Goal: Task Accomplishment & Management: Manage account settings

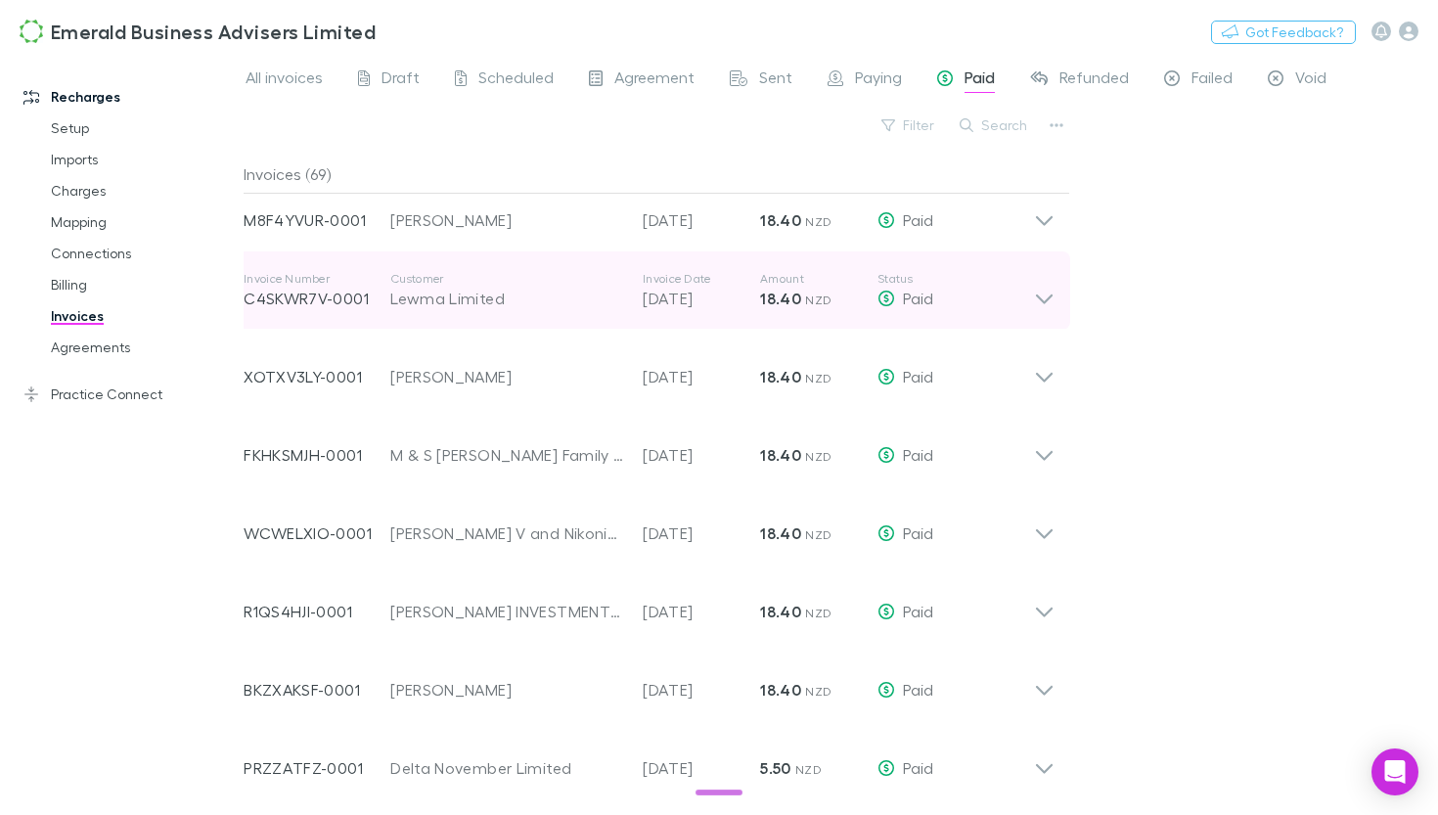
scroll to position [4794, 0]
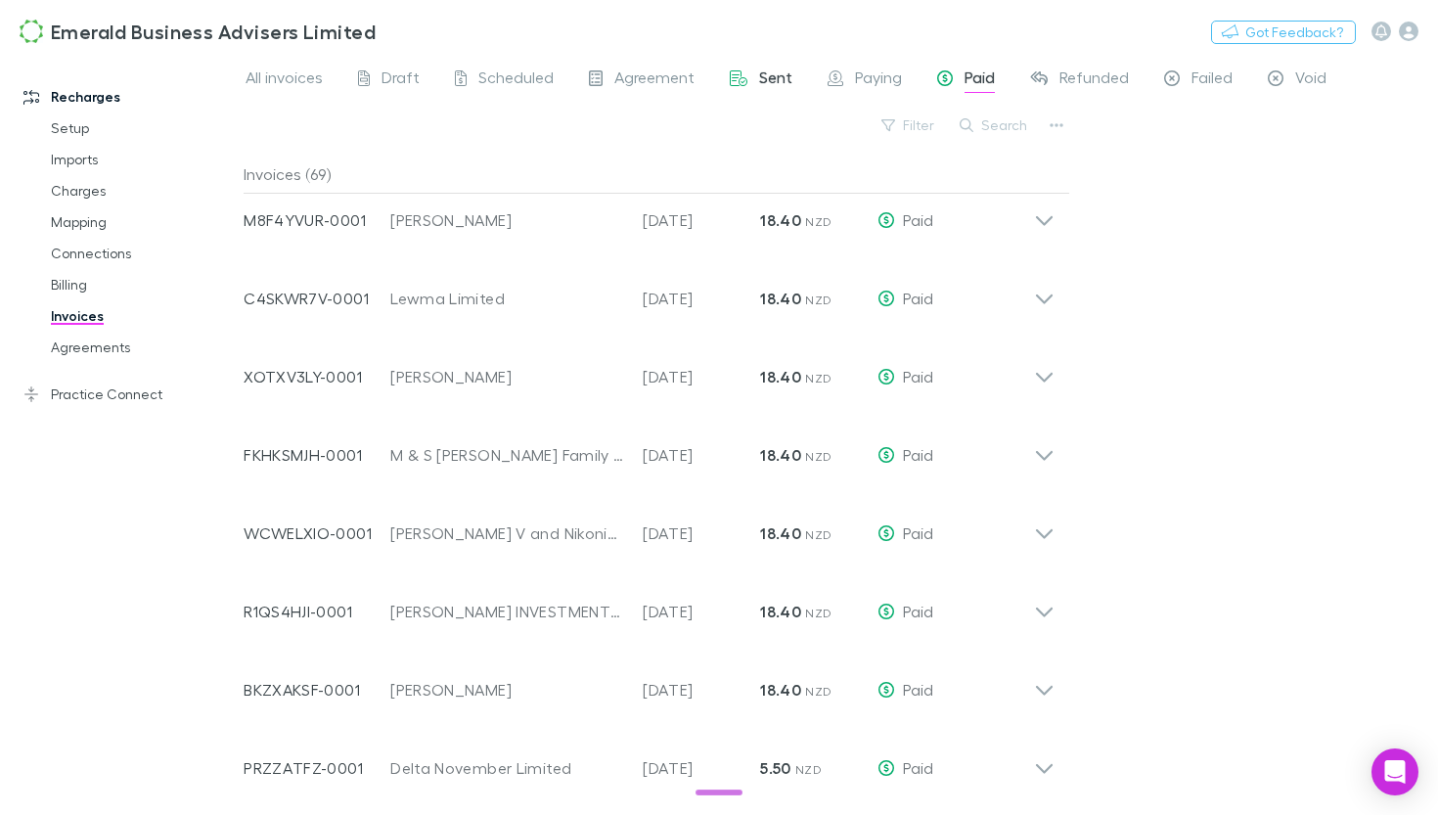
click at [739, 81] on icon at bounding box center [739, 80] width 18 height 21
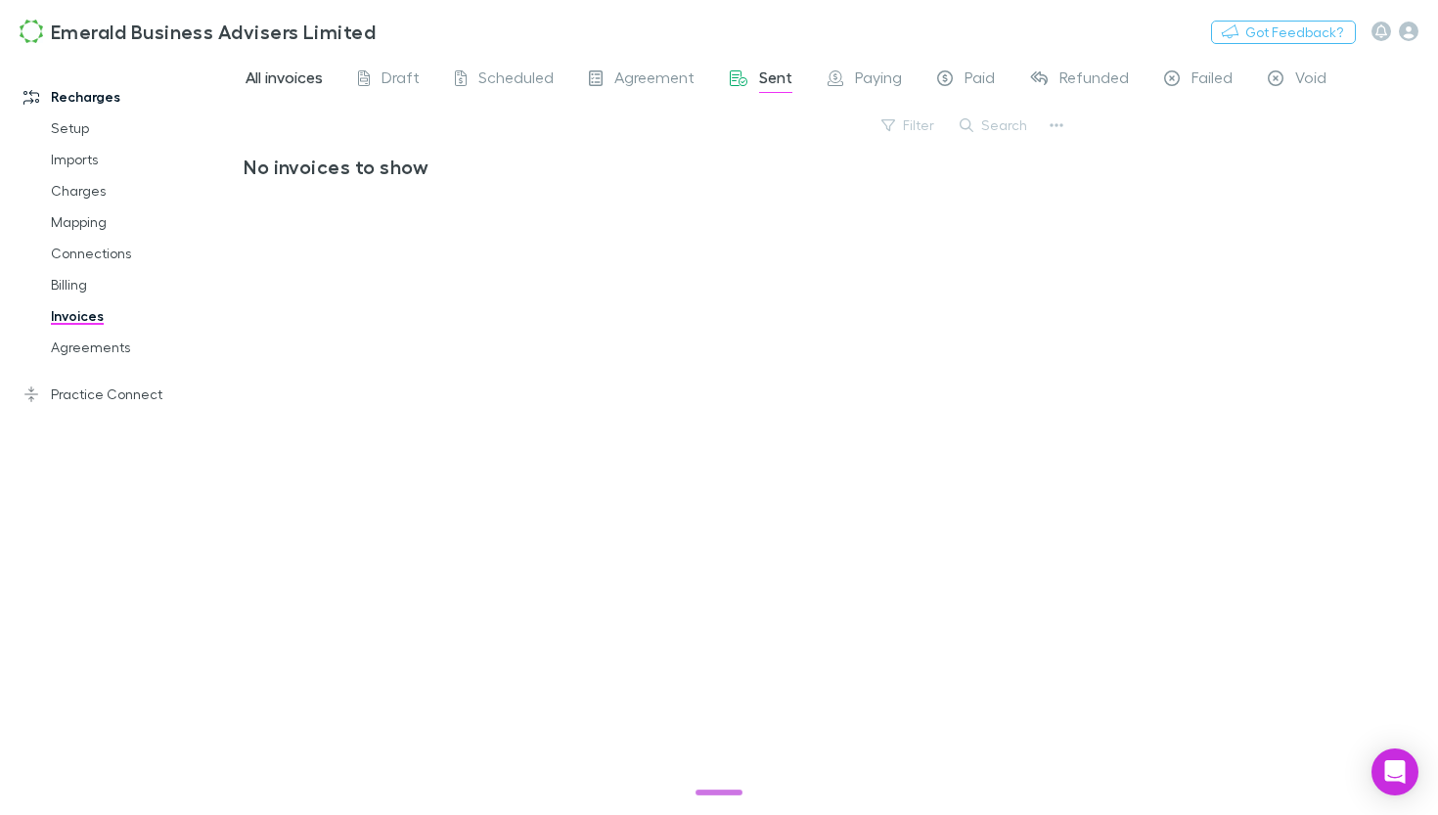
click at [293, 85] on span "All invoices" at bounding box center [283, 79] width 77 height 25
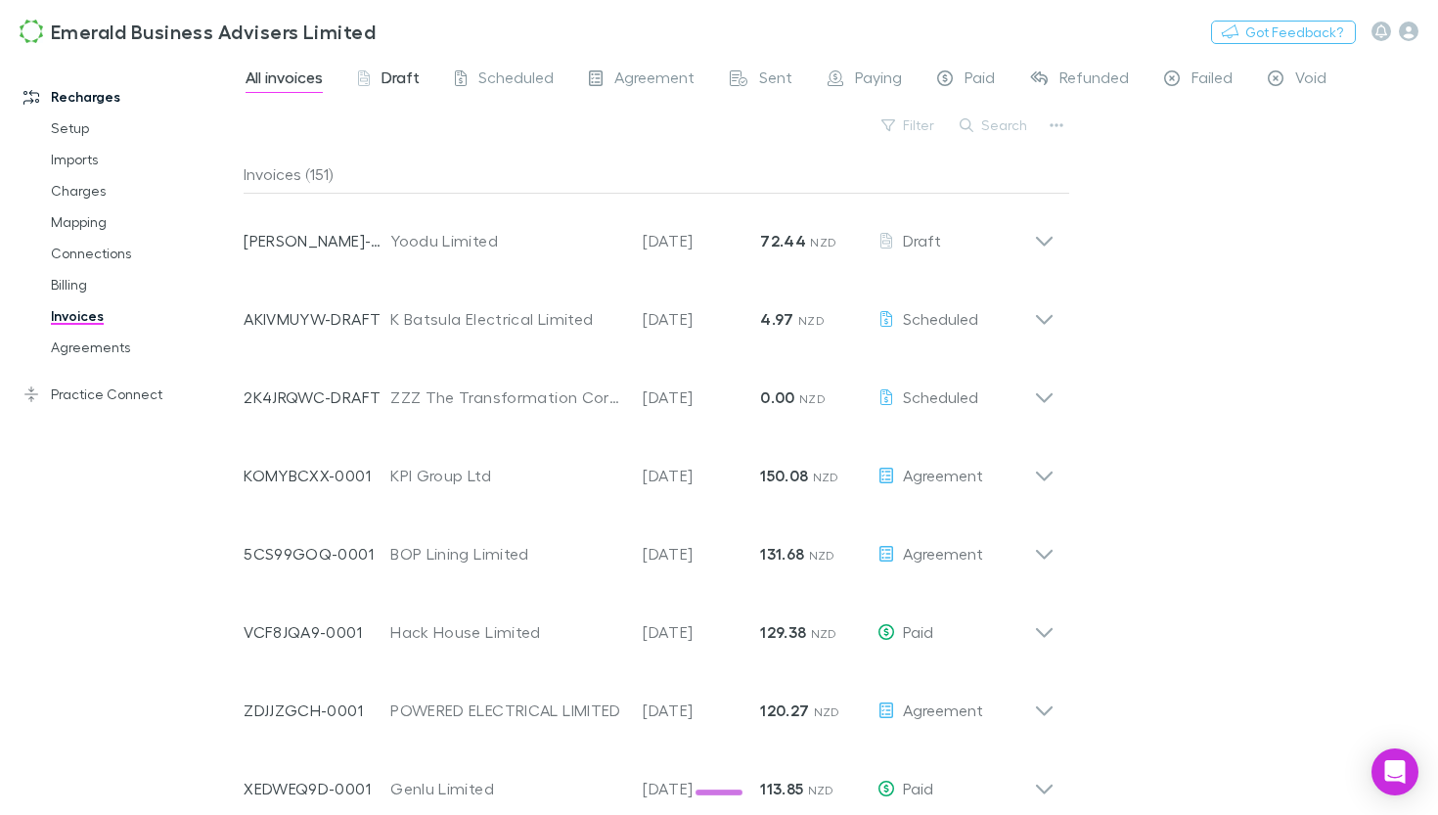
click at [401, 81] on span "Draft" at bounding box center [400, 79] width 38 height 25
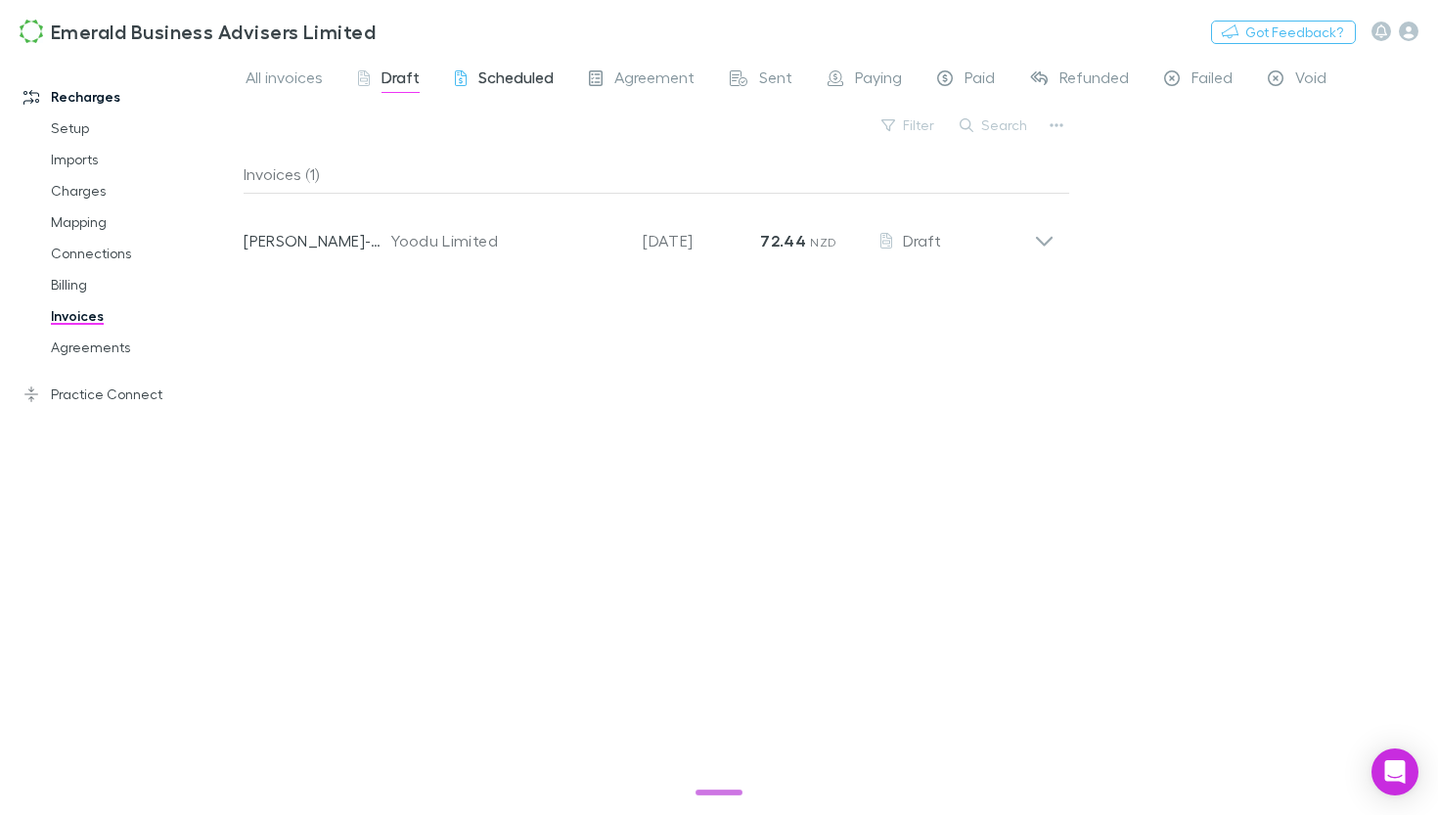
click at [511, 88] on span "Scheduled" at bounding box center [515, 79] width 75 height 25
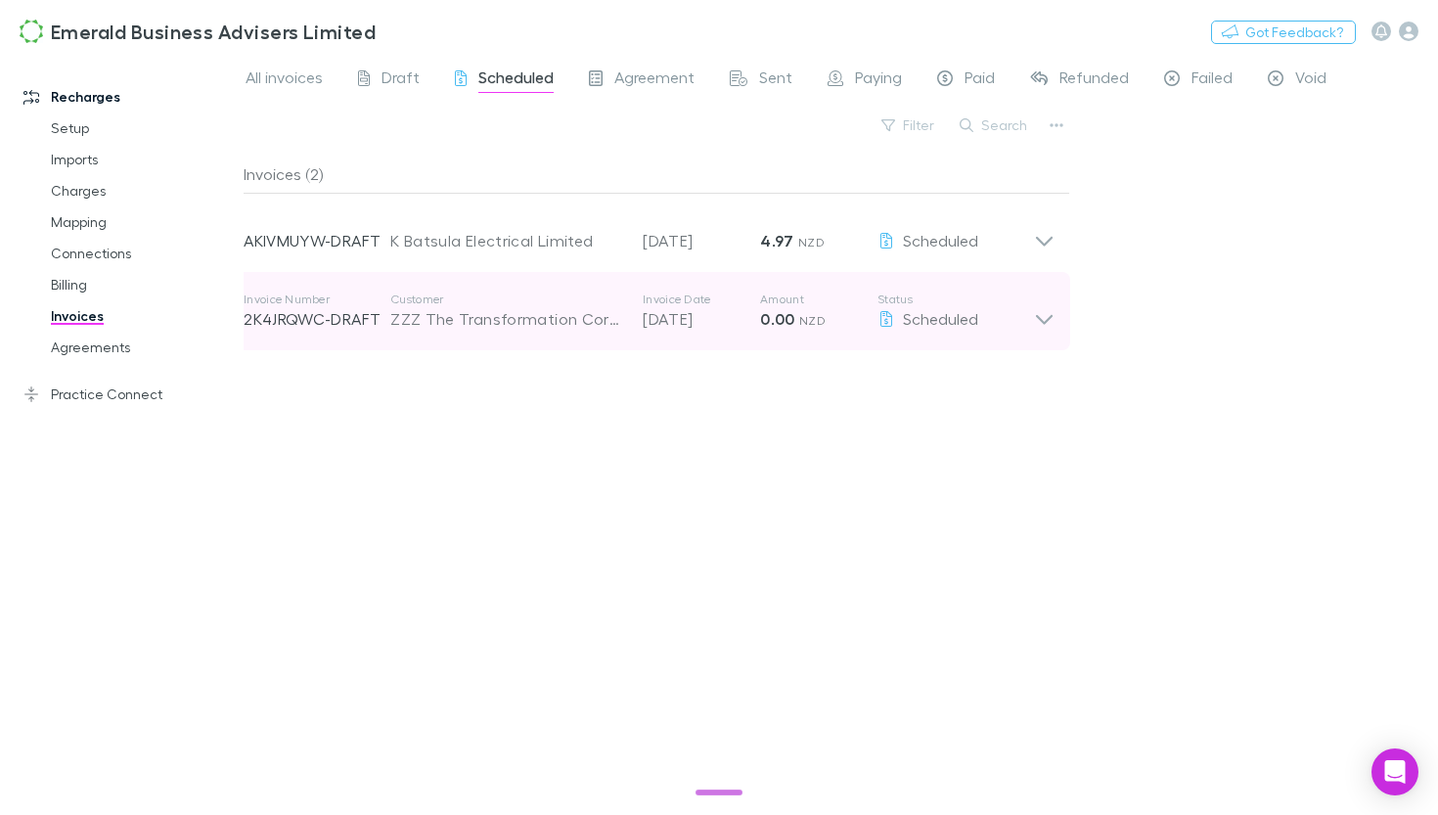
click at [1044, 335] on div "Invoice Number 2K4JRQWC-DRAFT Customer ZZZ The Transformation Corporation Ltd I…" at bounding box center [649, 311] width 842 height 78
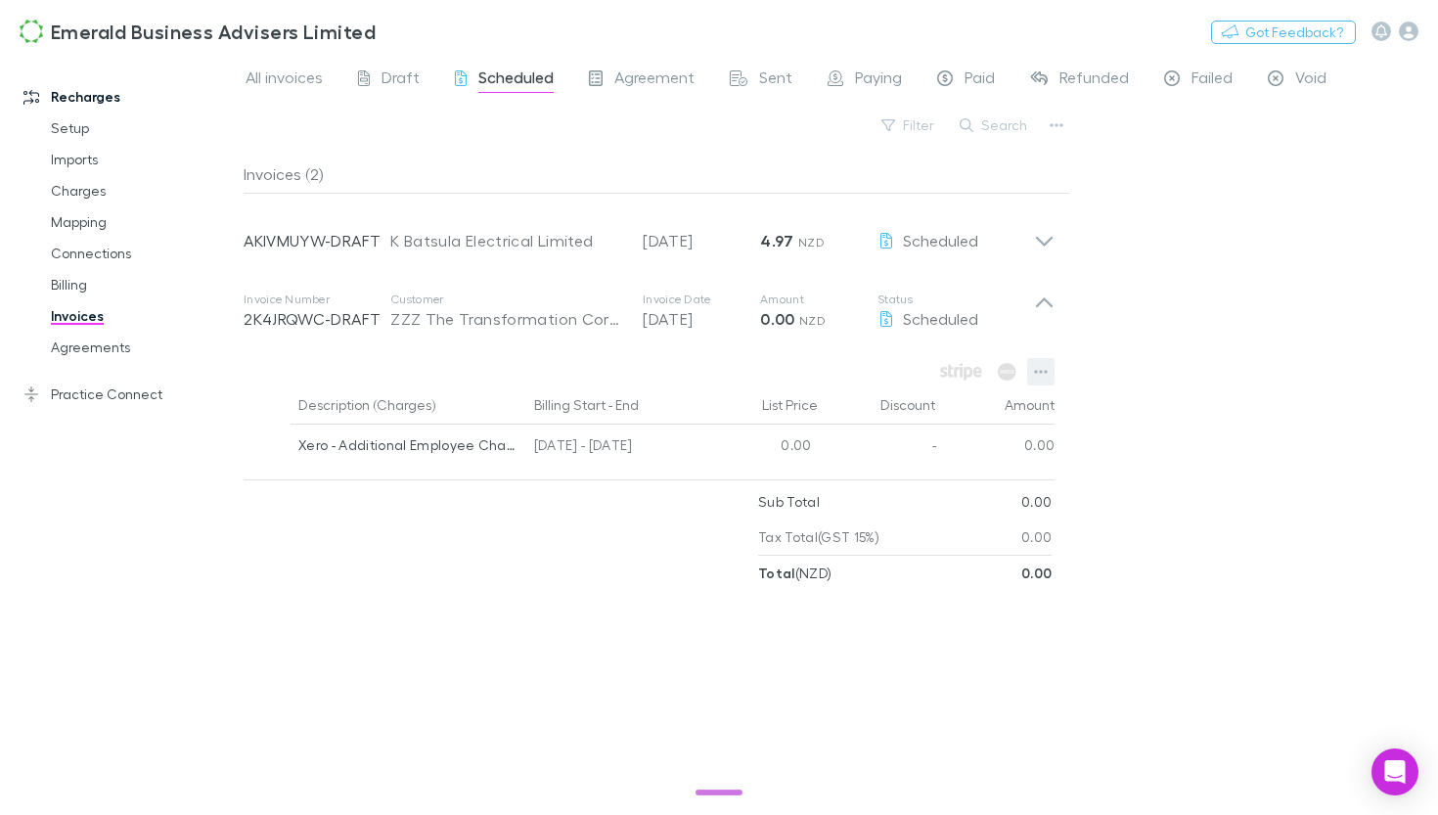
click at [1037, 377] on icon "button" at bounding box center [1041, 372] width 14 height 16
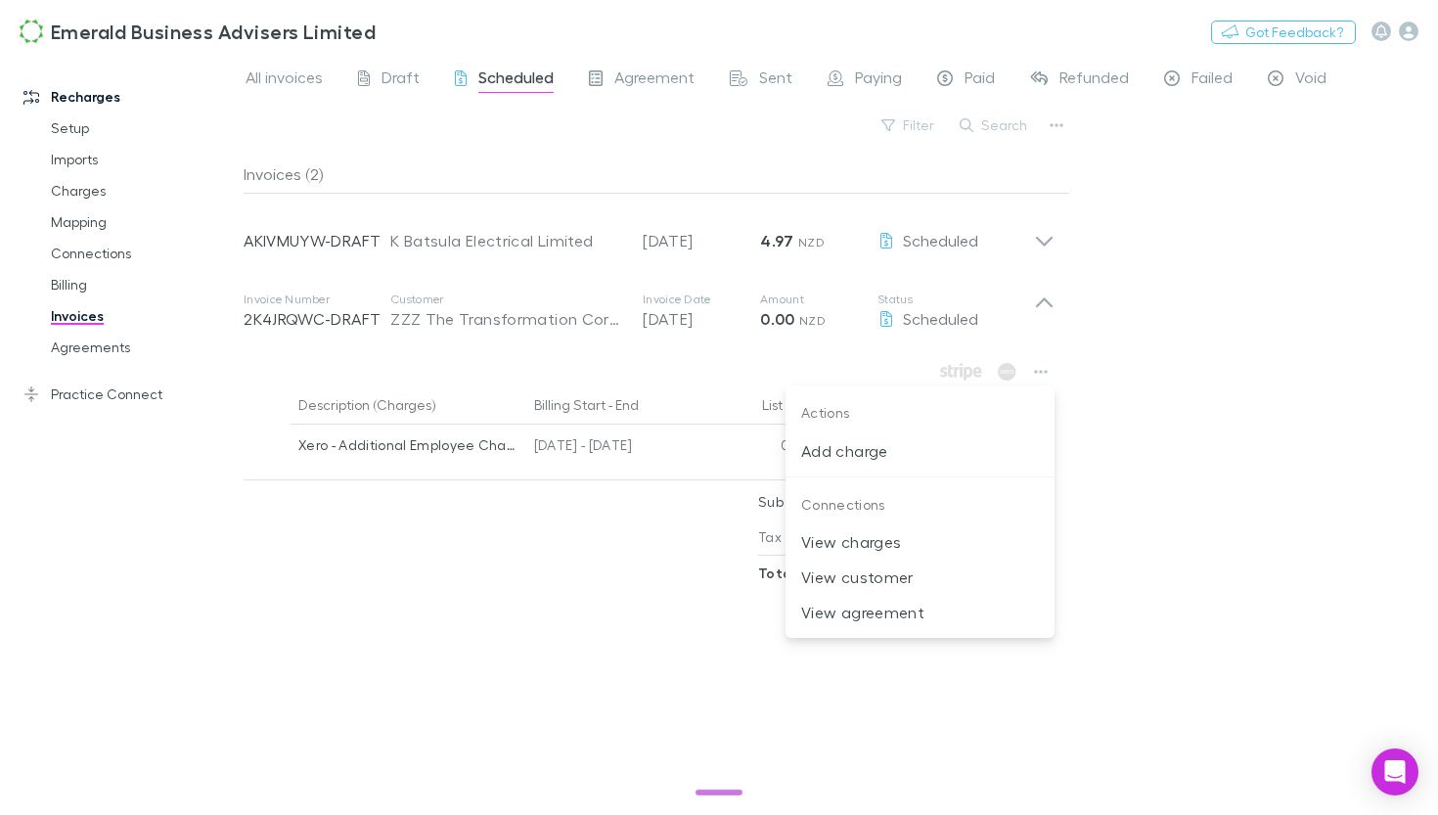
click at [1160, 442] on div at bounding box center [719, 407] width 1438 height 815
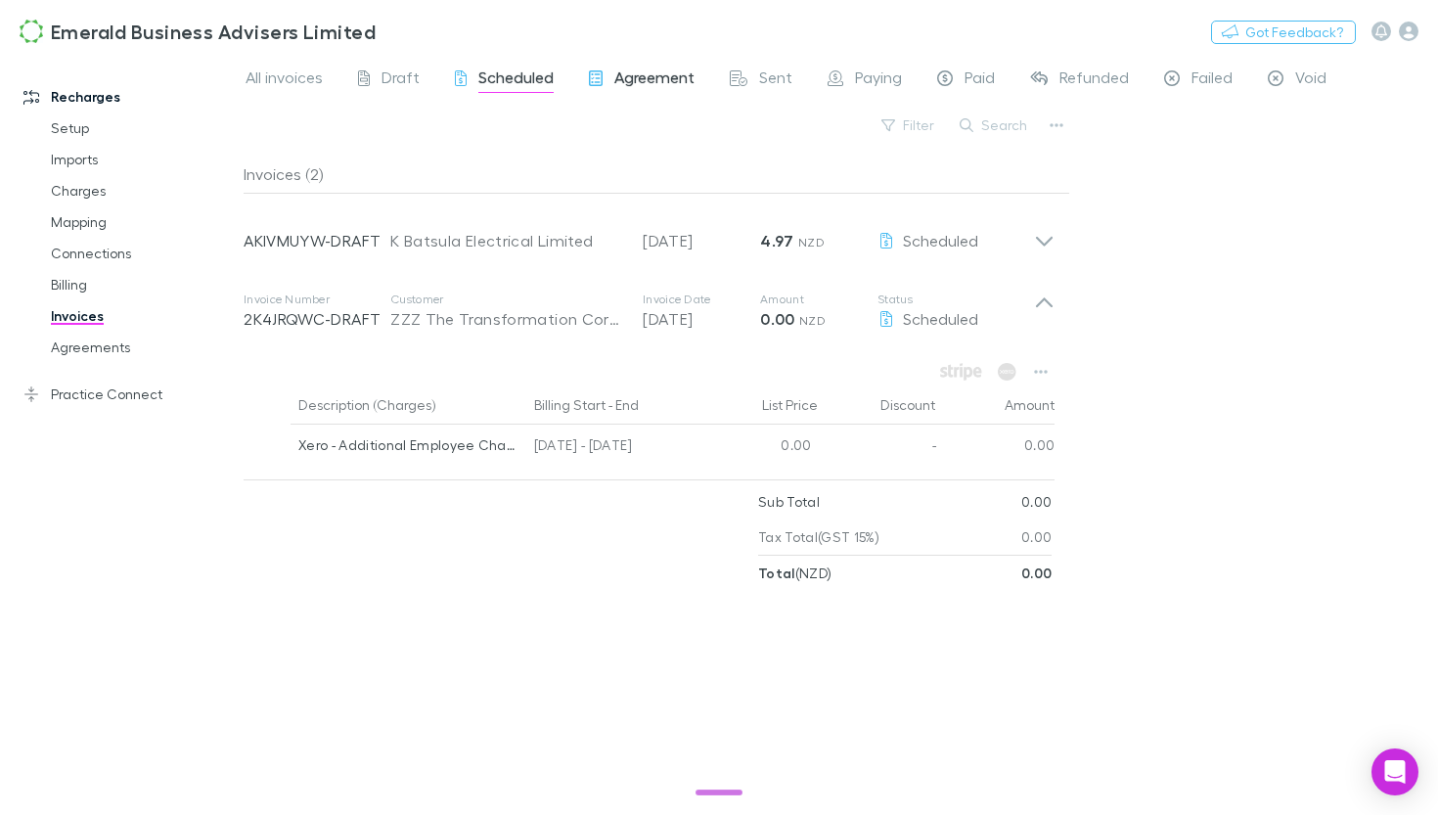
click at [657, 74] on span "Agreement" at bounding box center [654, 79] width 80 height 25
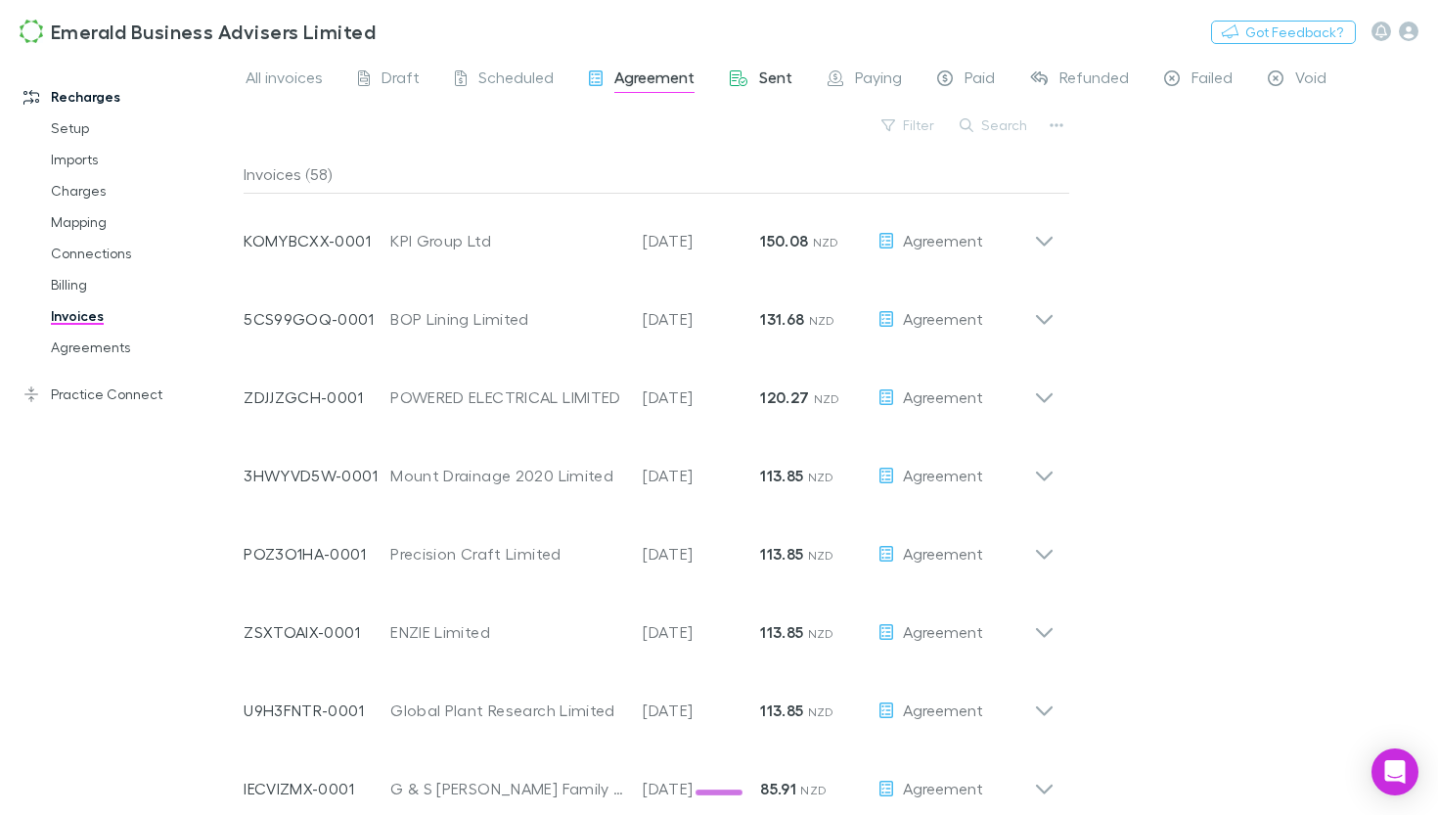
click at [767, 86] on span "Sent" at bounding box center [775, 79] width 33 height 25
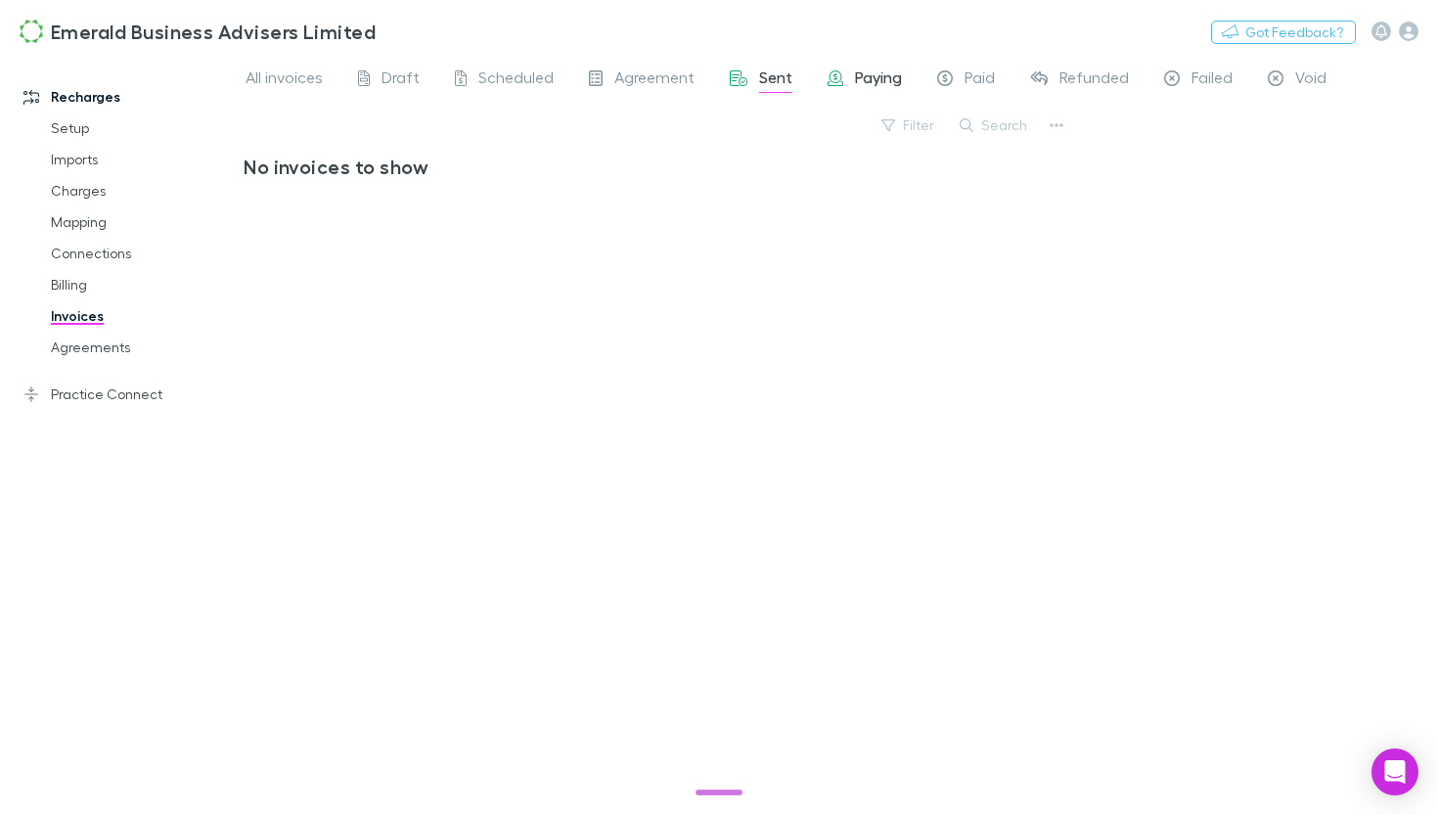
click at [867, 90] on span "Paying" at bounding box center [878, 79] width 47 height 25
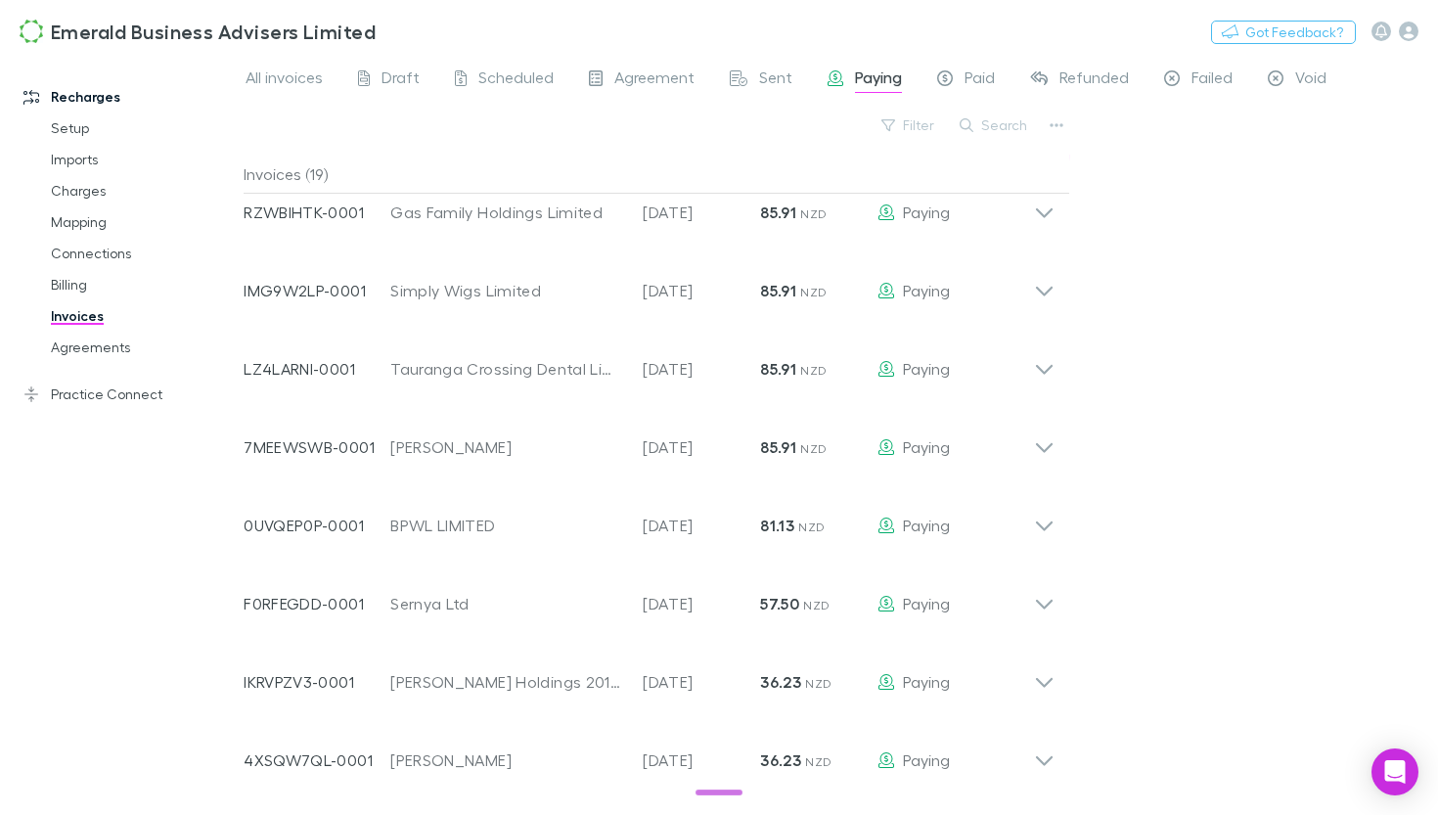
scroll to position [278, 0]
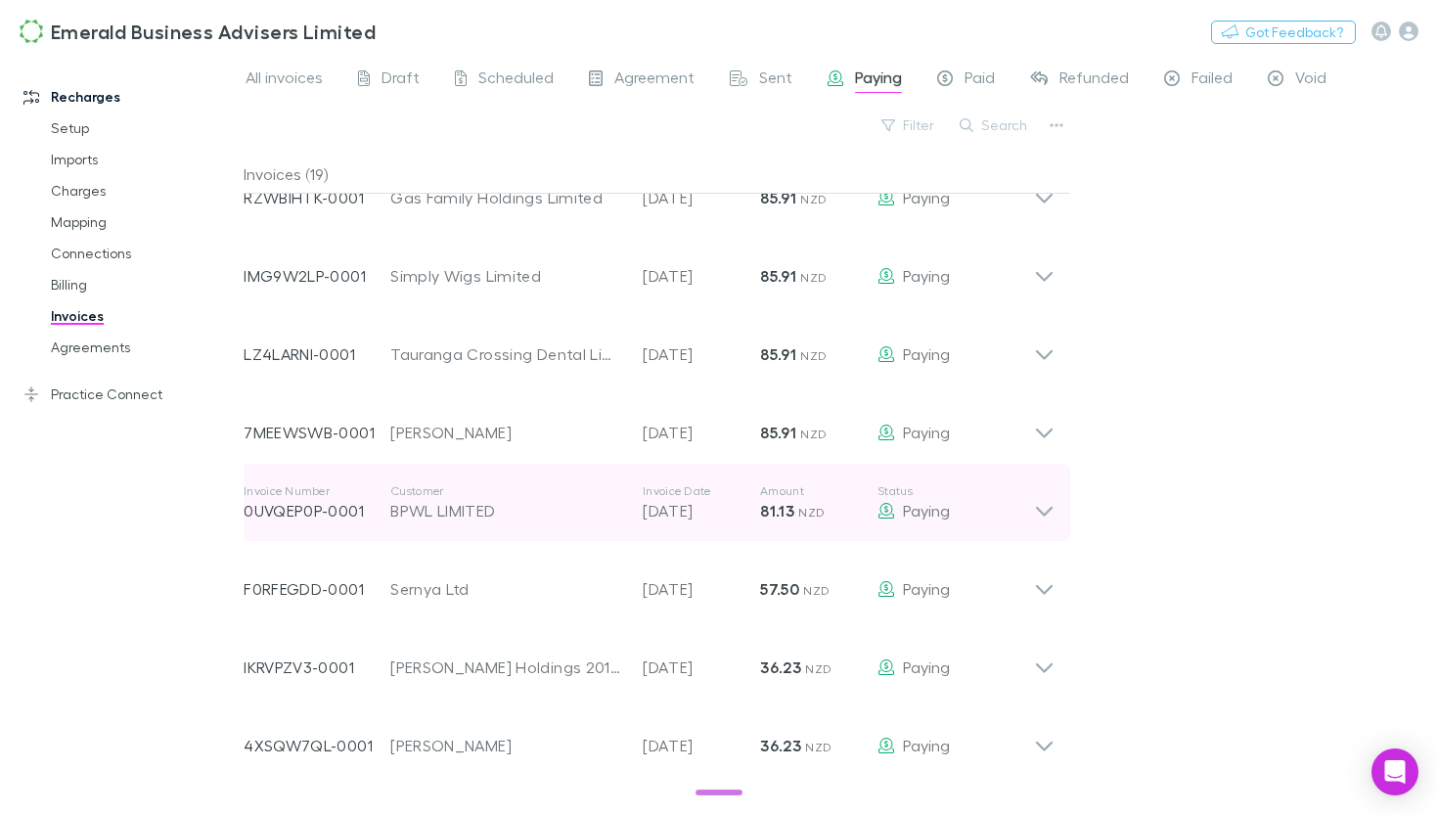
click at [1051, 521] on icon at bounding box center [1044, 502] width 21 height 39
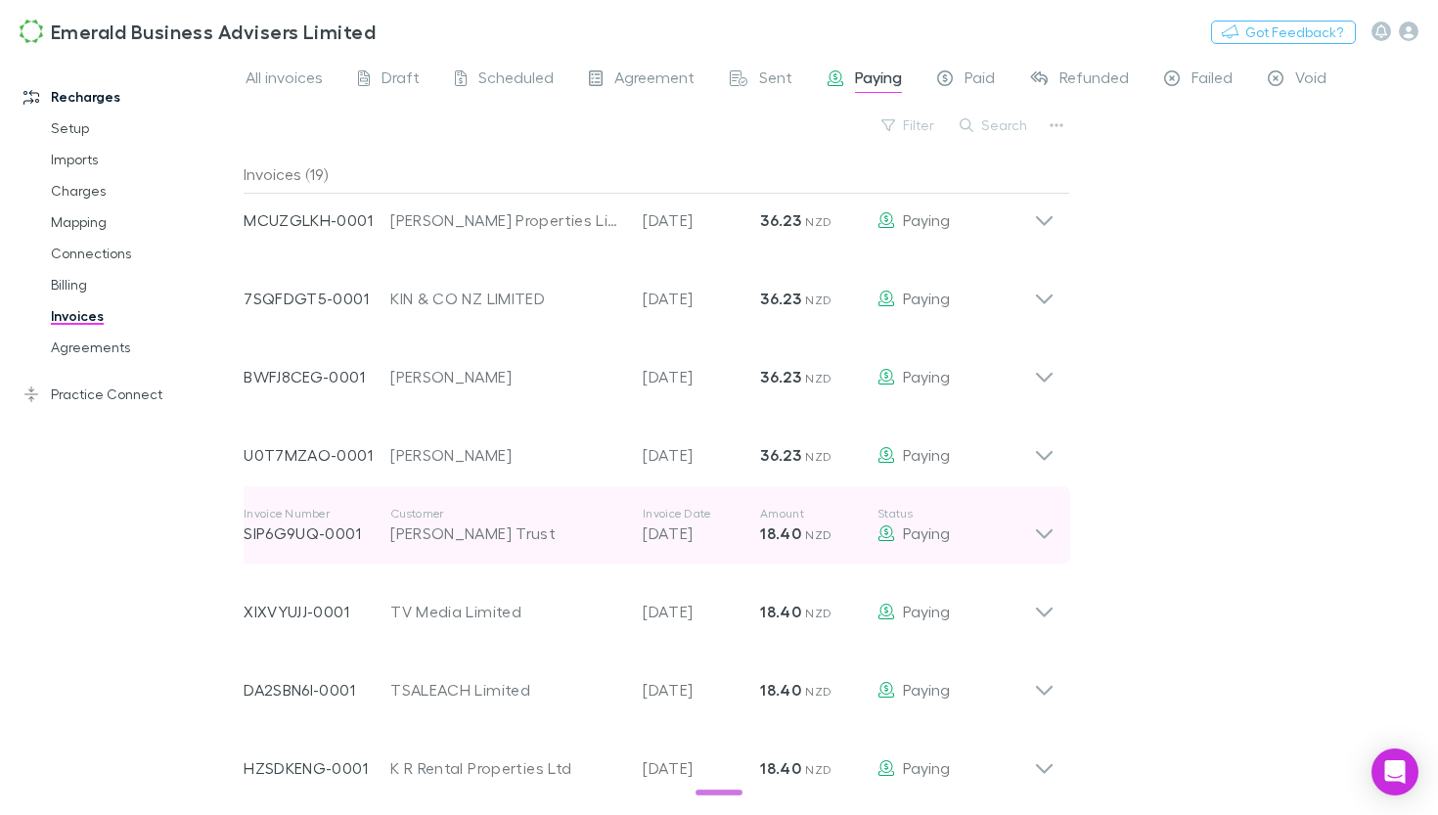
scroll to position [1169, 0]
click at [952, 540] on div "Paying" at bounding box center [955, 532] width 156 height 23
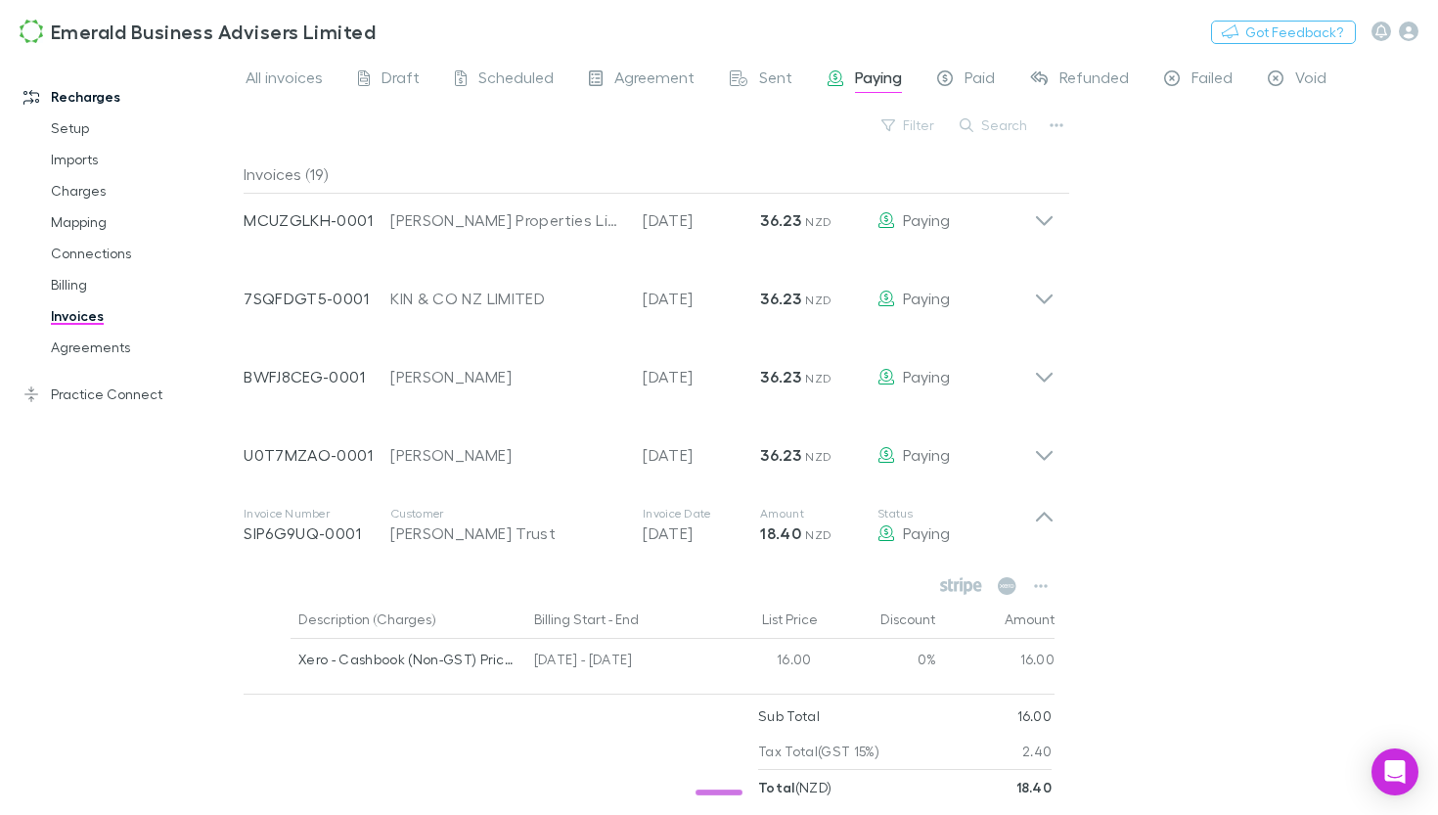
click at [1179, 647] on div "All invoices Draft Scheduled Agreement Sent Paying Paid Refunded Failed Void Fi…" at bounding box center [841, 435] width 1194 height 760
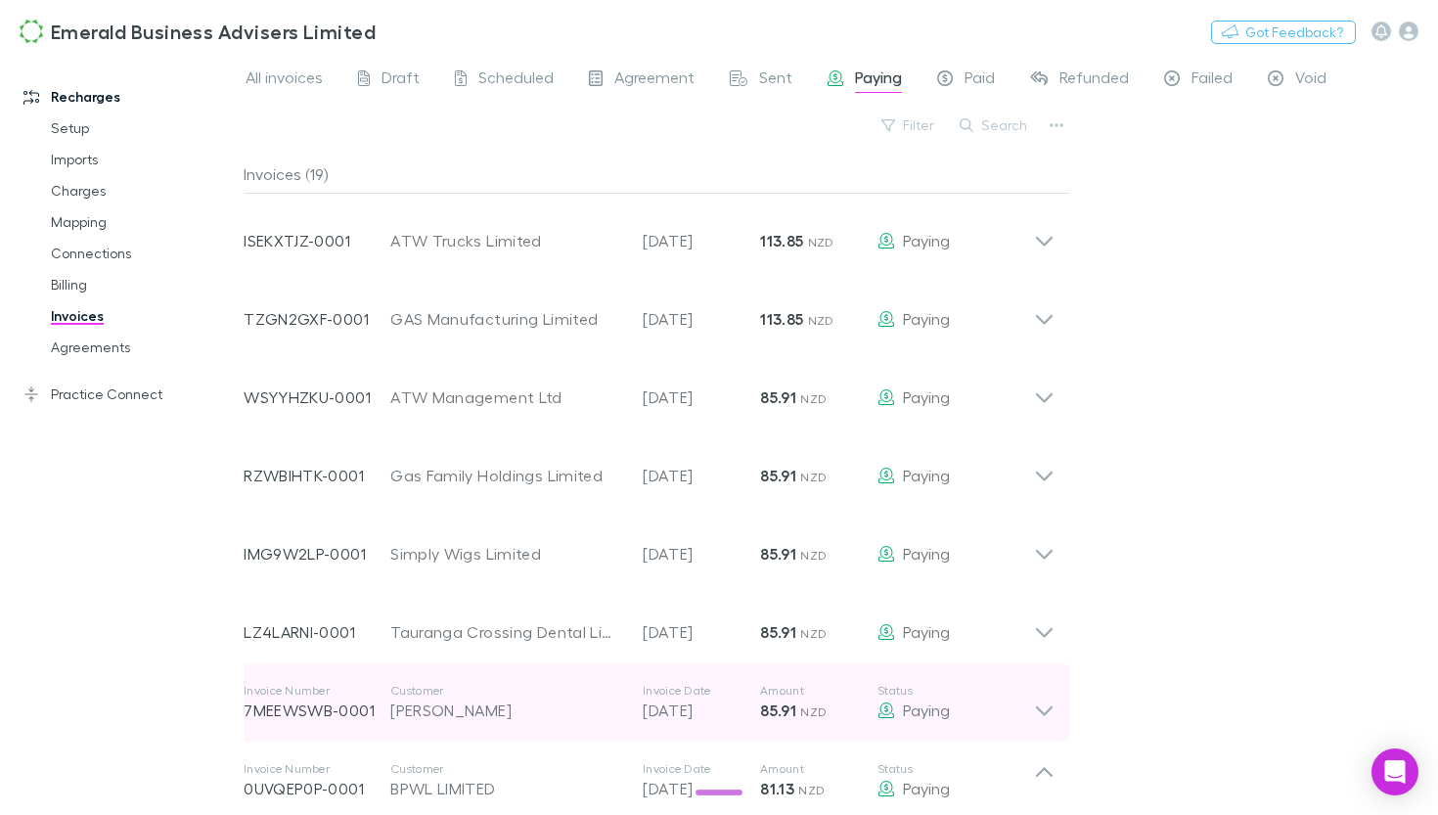
scroll to position [0, 0]
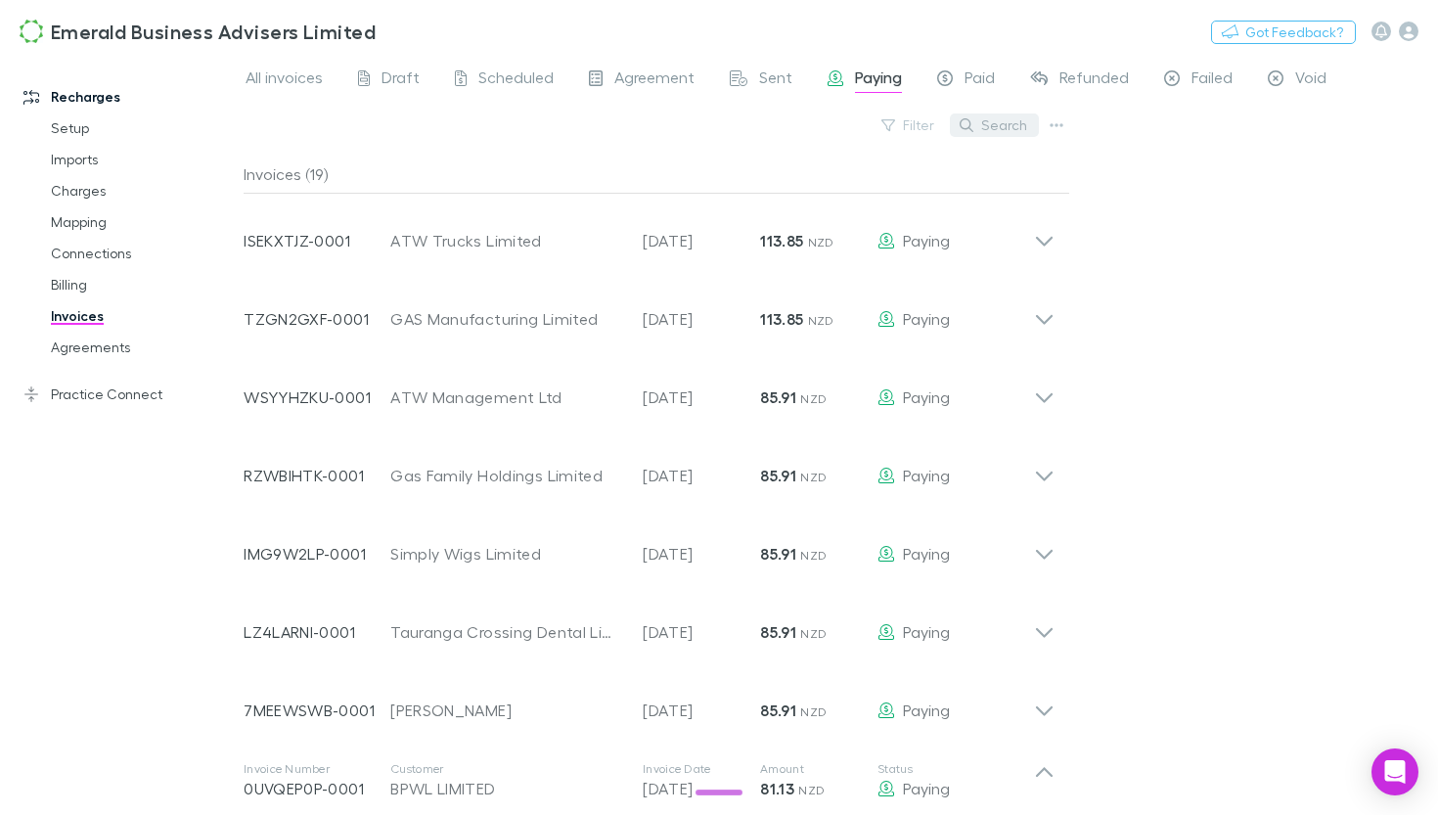
click at [999, 129] on button "Search" at bounding box center [994, 124] width 89 height 23
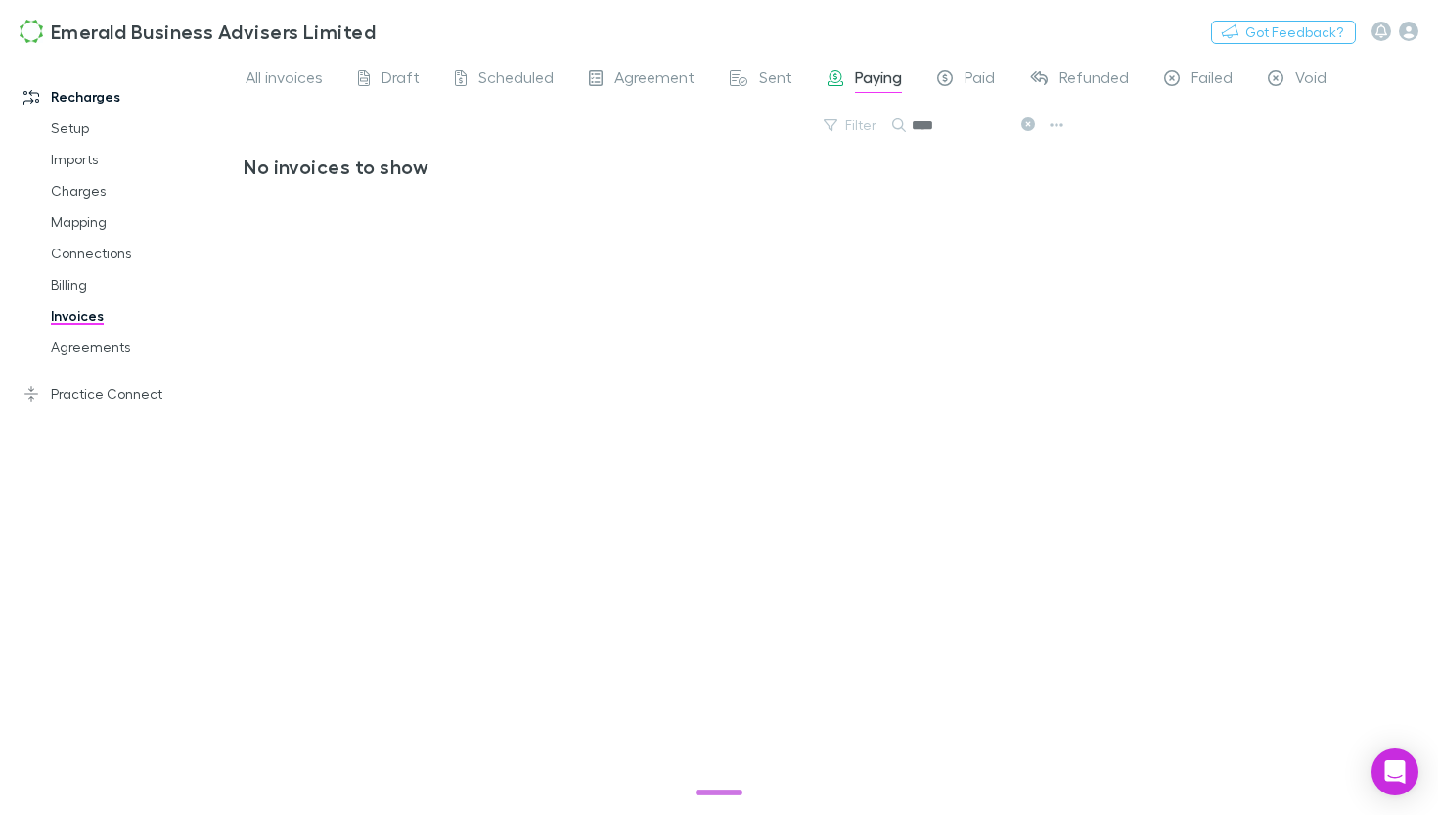
type input "****"
drag, startPoint x: 999, startPoint y: 129, endPoint x: 301, endPoint y: 80, distance: 699.1
click at [301, 80] on span "All invoices" at bounding box center [283, 79] width 77 height 25
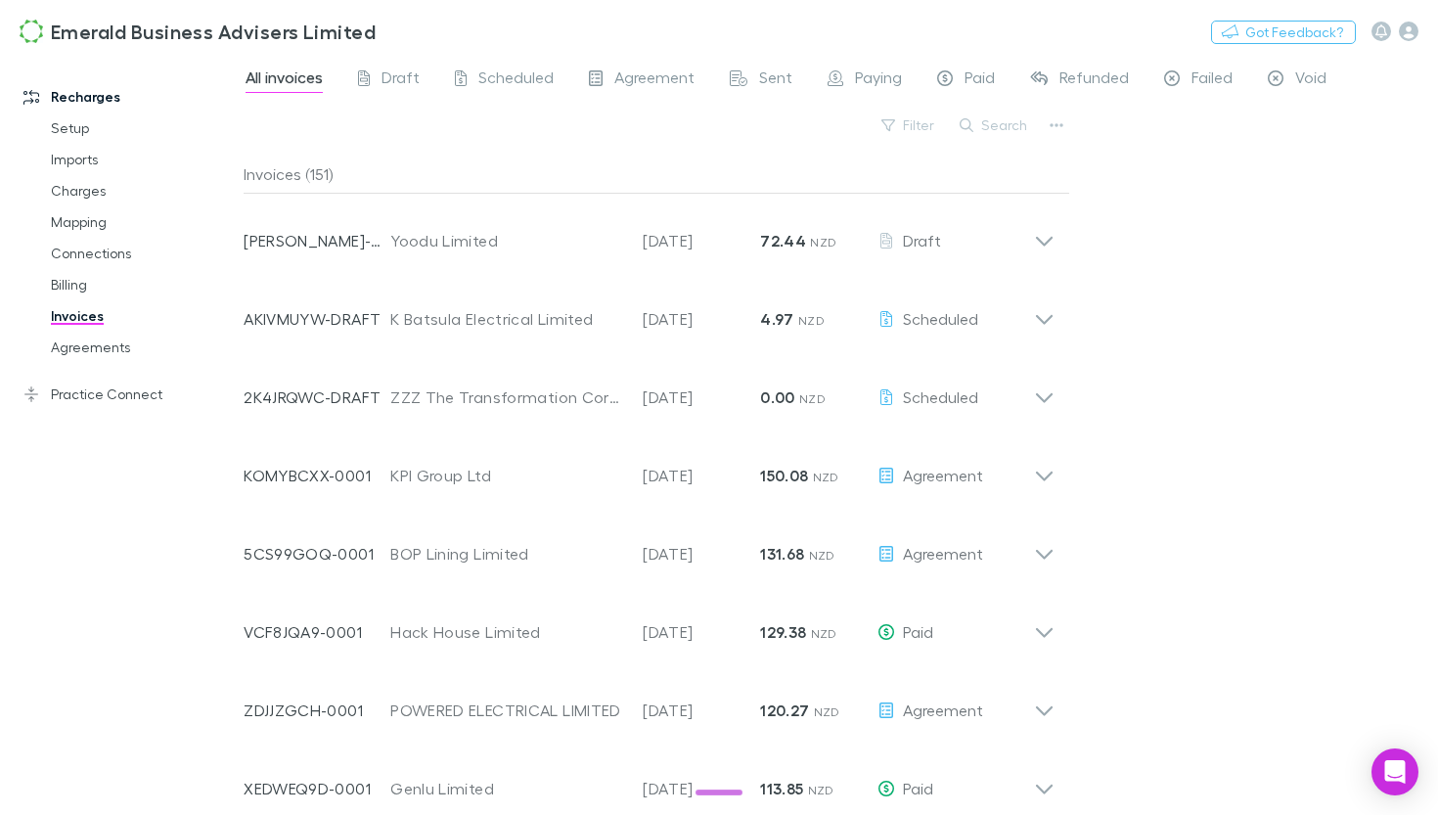
click at [999, 138] on div "Search" at bounding box center [994, 125] width 89 height 27
click at [996, 123] on button "Search" at bounding box center [994, 124] width 89 height 23
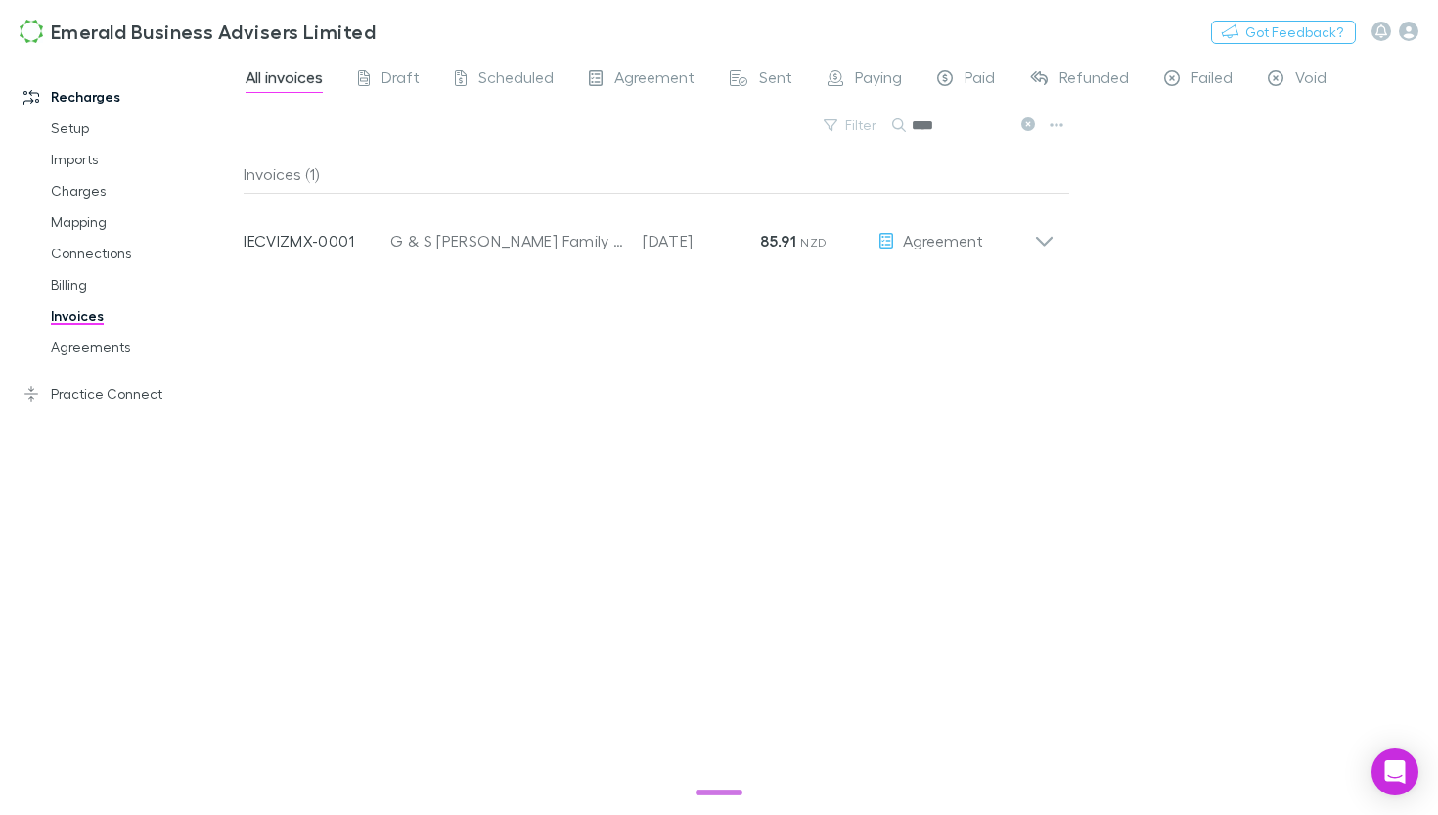
type input "****"
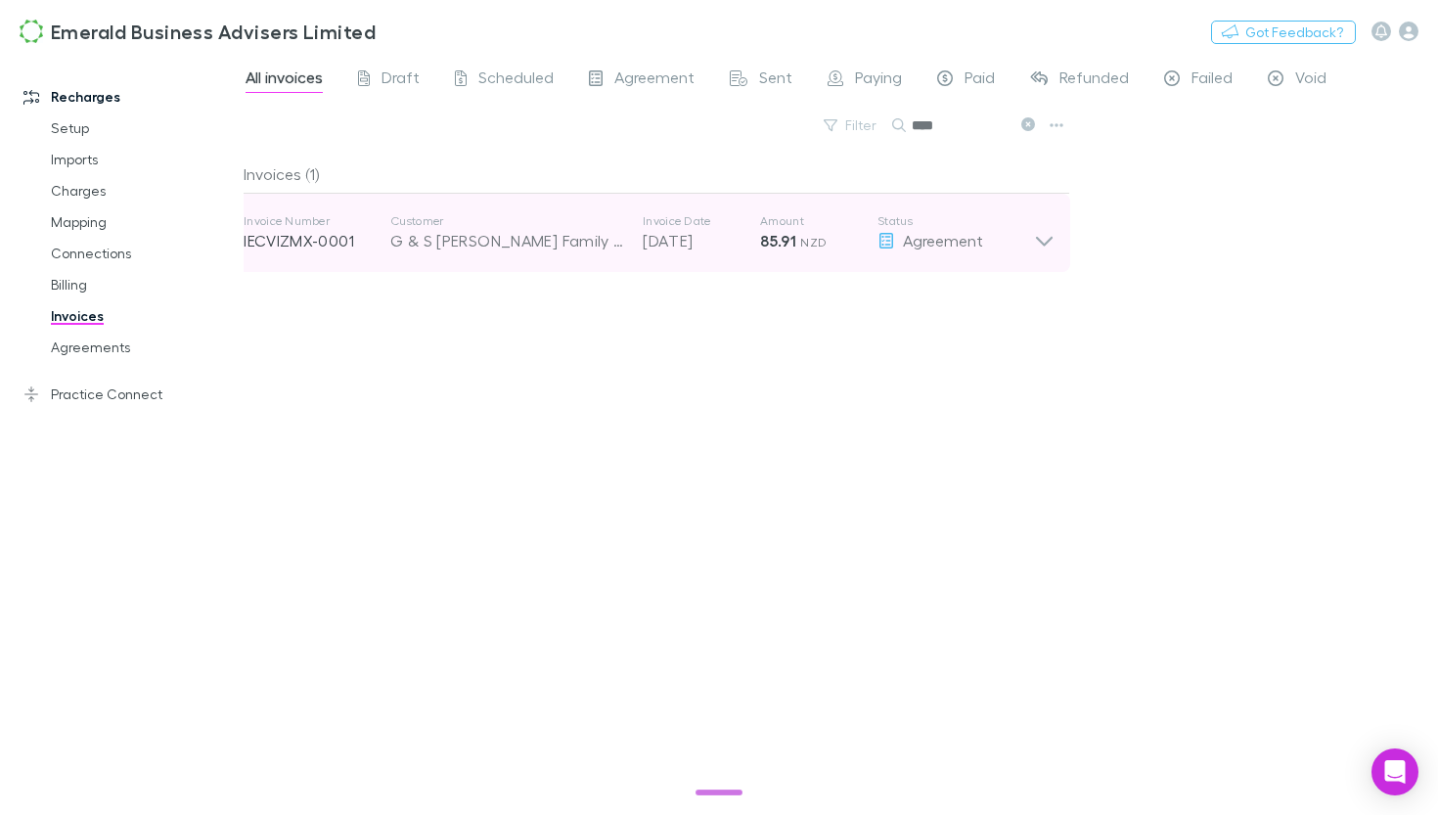
drag, startPoint x: 996, startPoint y: 123, endPoint x: 1036, endPoint y: 245, distance: 128.7
click at [1036, 245] on icon at bounding box center [1044, 232] width 21 height 39
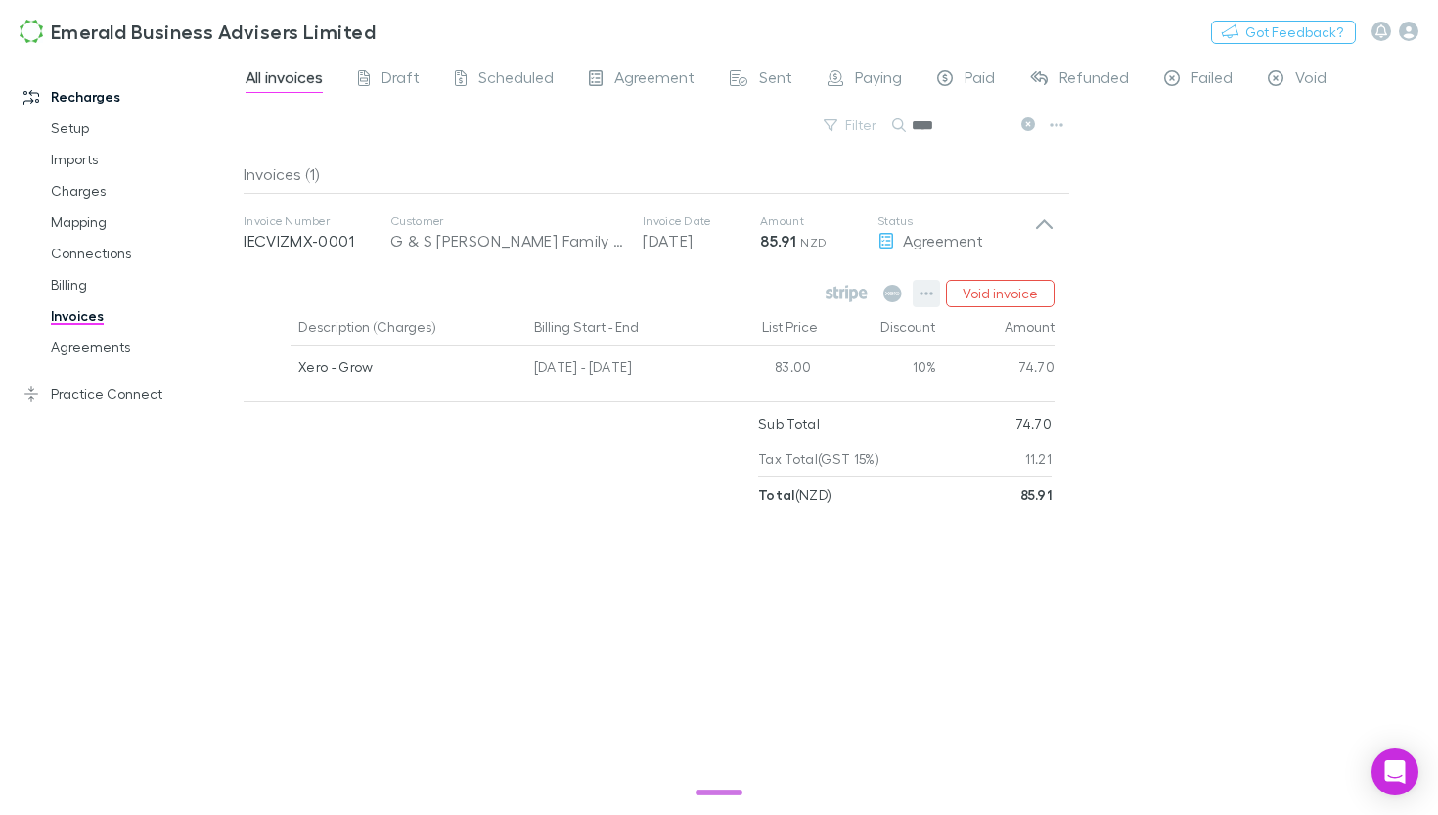
click at [930, 293] on icon "button" at bounding box center [926, 294] width 14 height 16
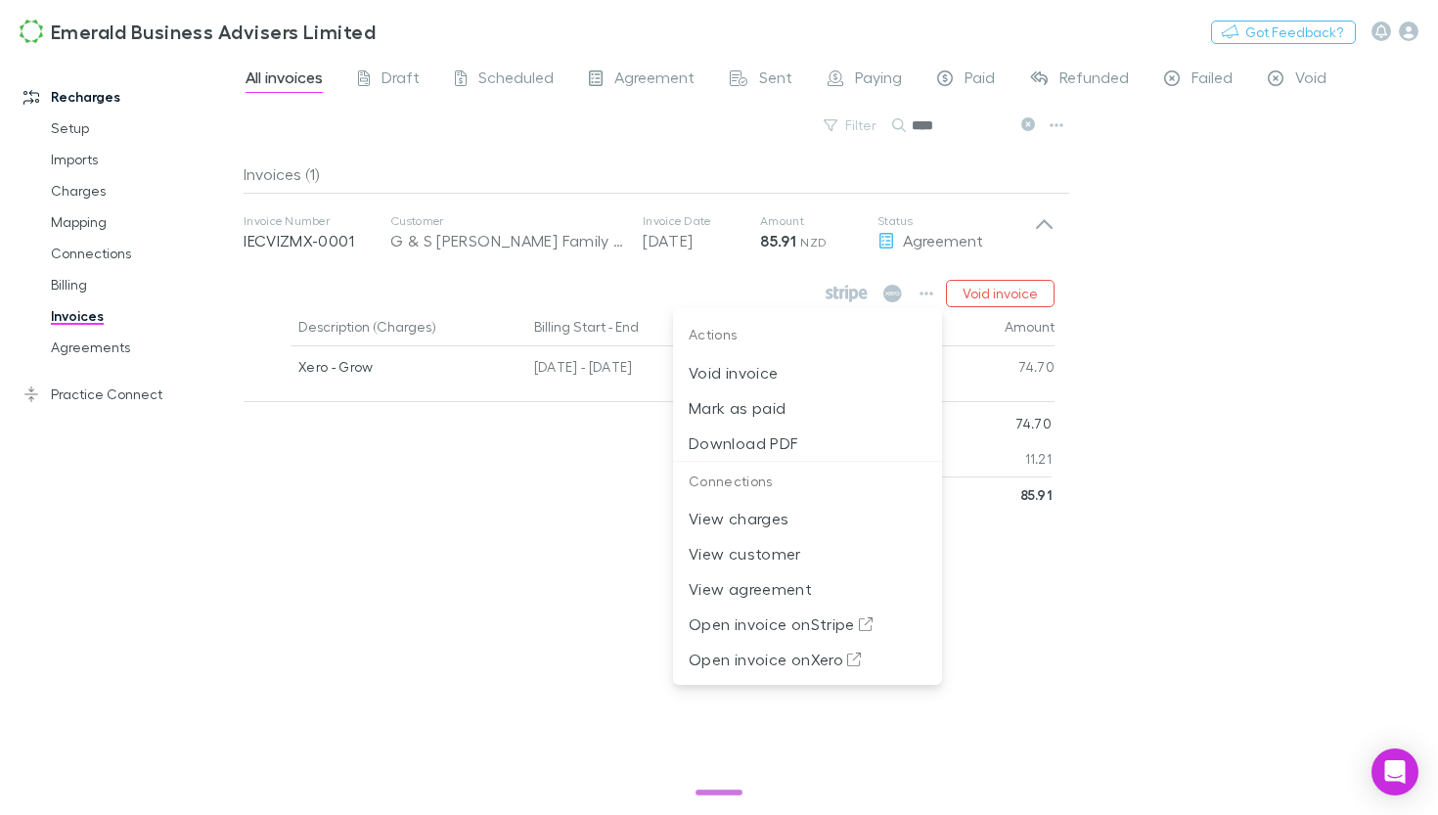
click at [1014, 294] on div at bounding box center [719, 407] width 1438 height 815
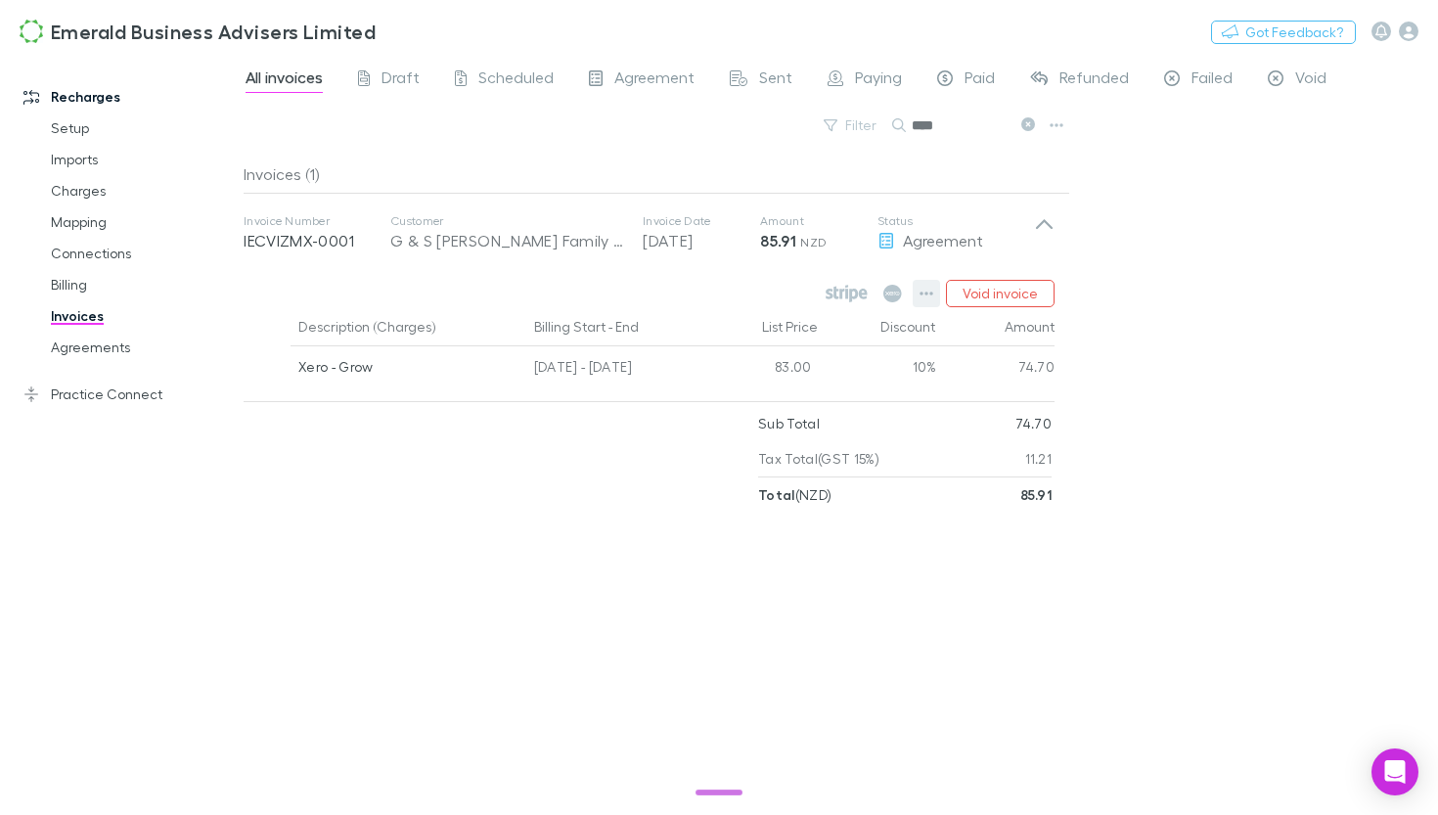
click at [927, 294] on icon "button" at bounding box center [926, 293] width 14 height 4
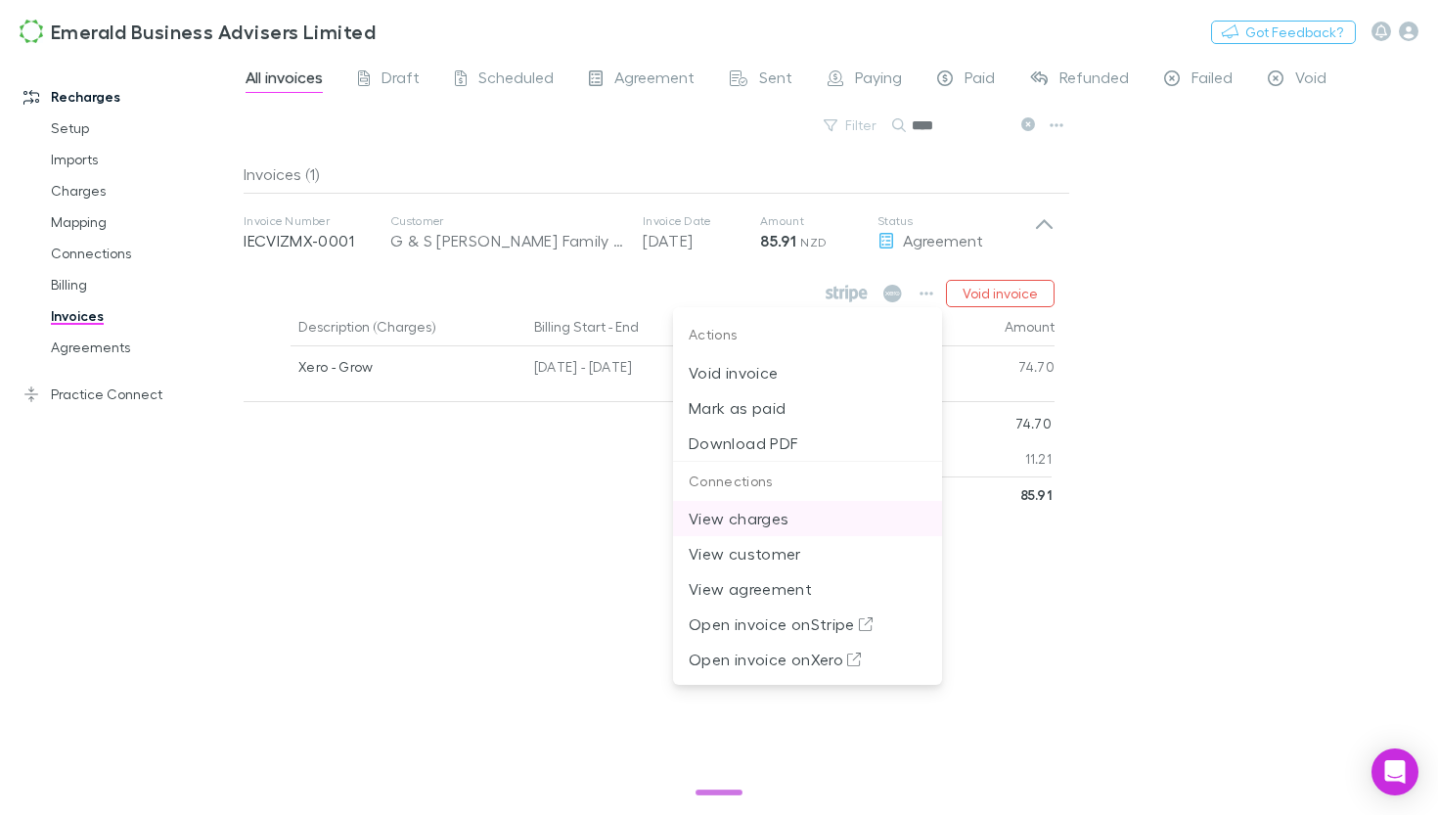
click at [729, 513] on p "View charges" at bounding box center [808, 518] width 238 height 23
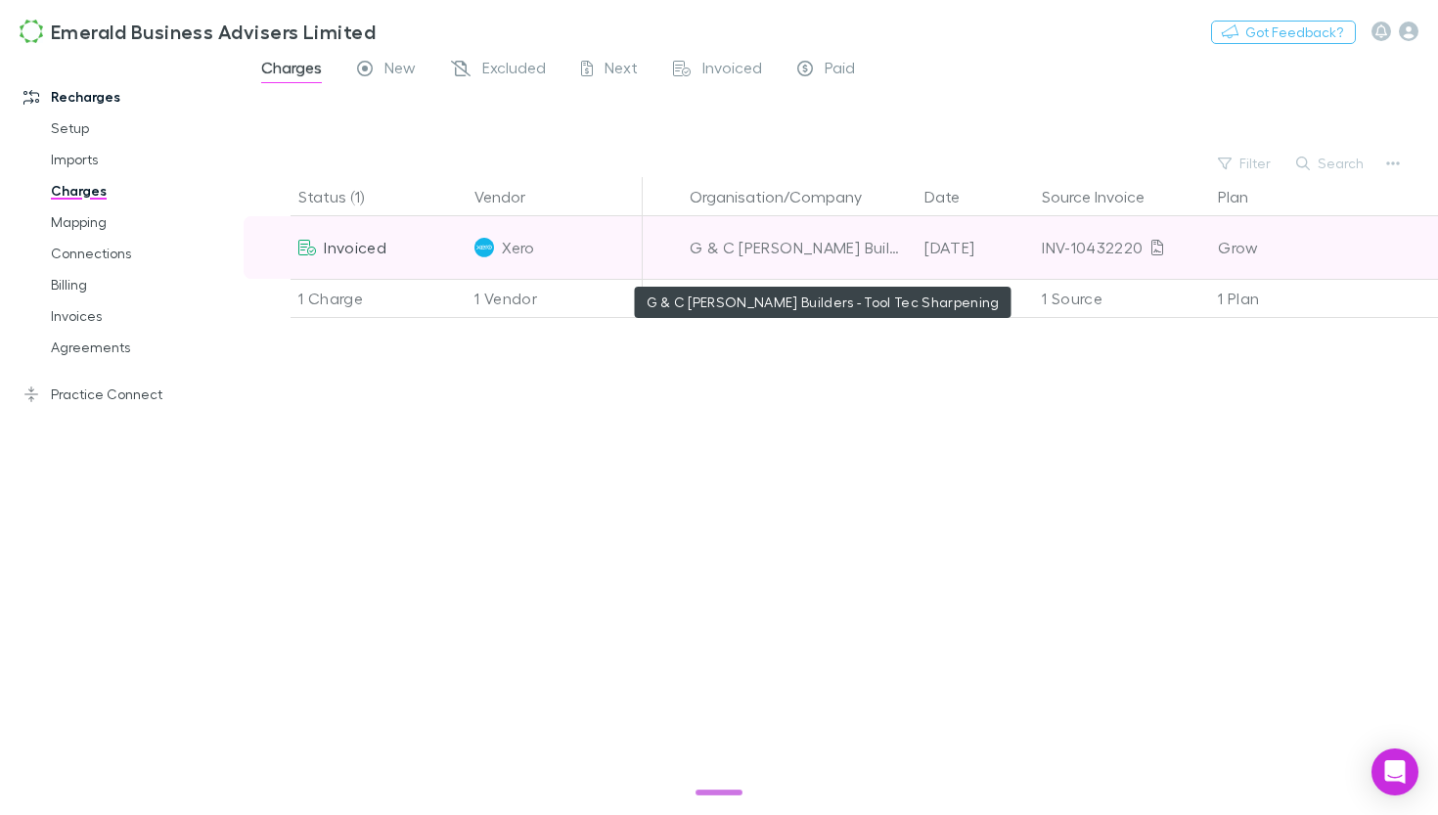
click at [863, 250] on div "G & C [PERSON_NAME] Builders - Tool Tec Sharpening" at bounding box center [799, 247] width 219 height 63
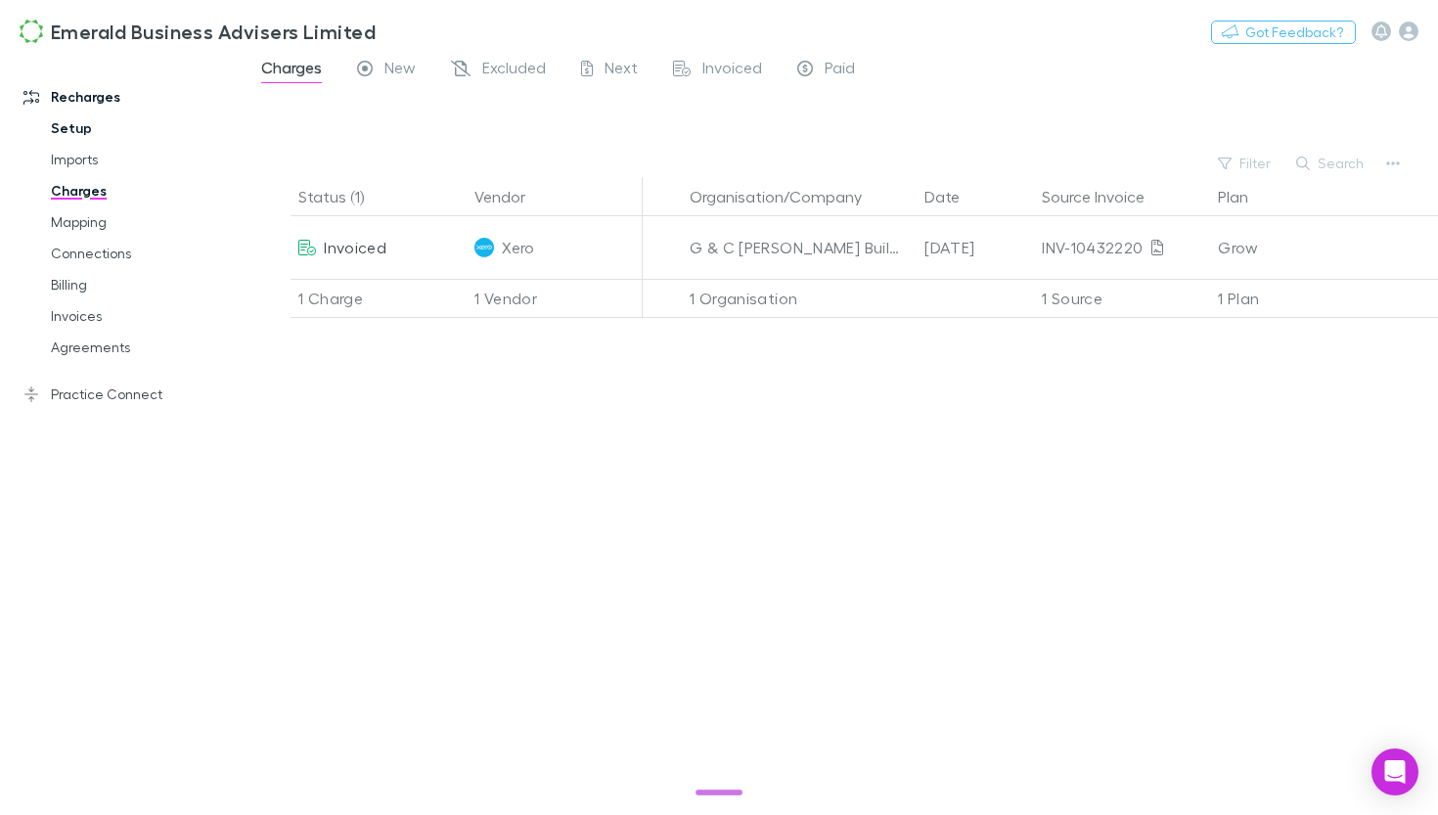
click at [84, 125] on link "Setup" at bounding box center [135, 127] width 208 height 31
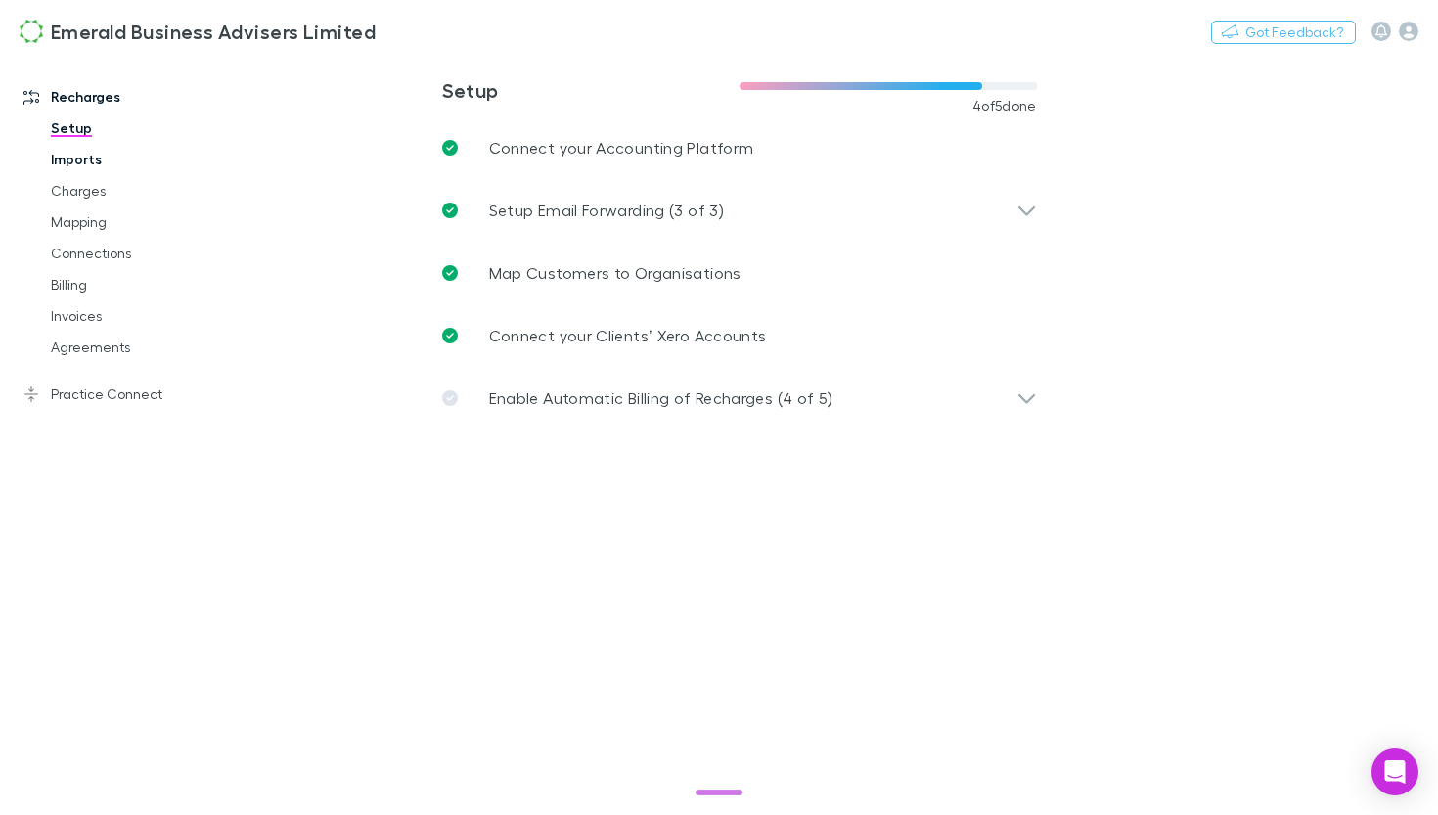
click at [84, 160] on link "Imports" at bounding box center [135, 159] width 208 height 31
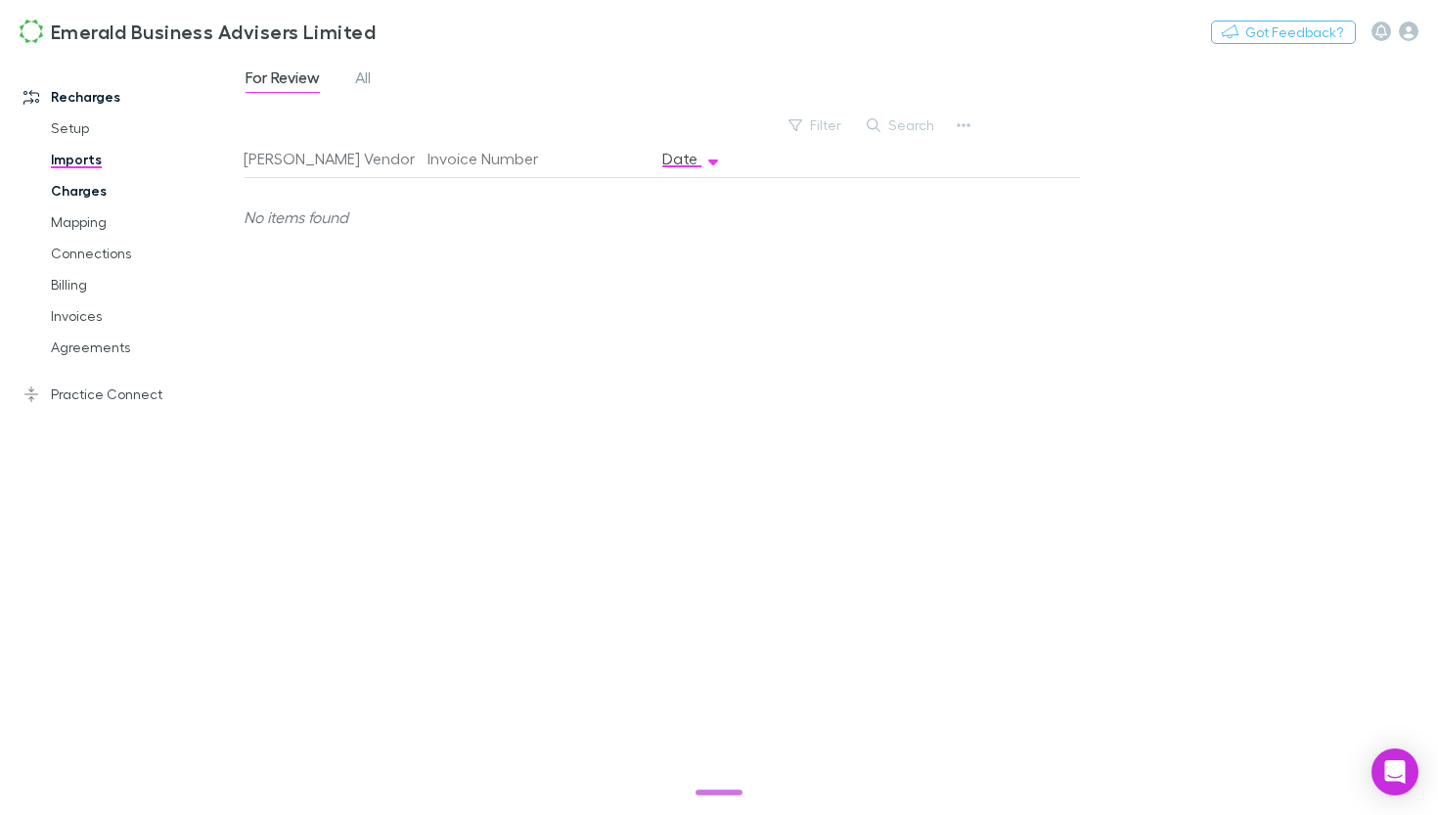
click at [77, 197] on link "Charges" at bounding box center [135, 190] width 208 height 31
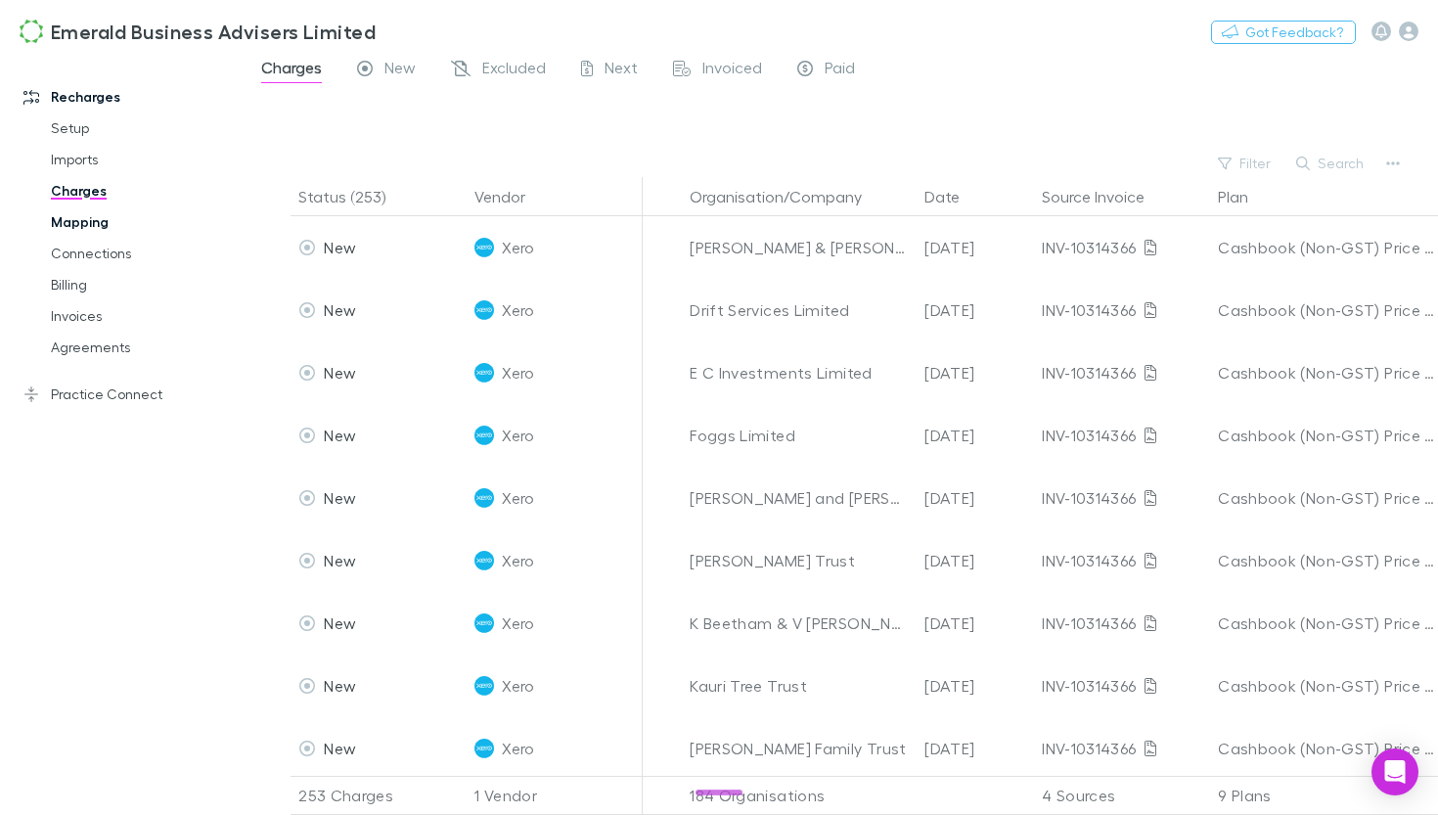
click at [74, 224] on link "Mapping" at bounding box center [135, 221] width 208 height 31
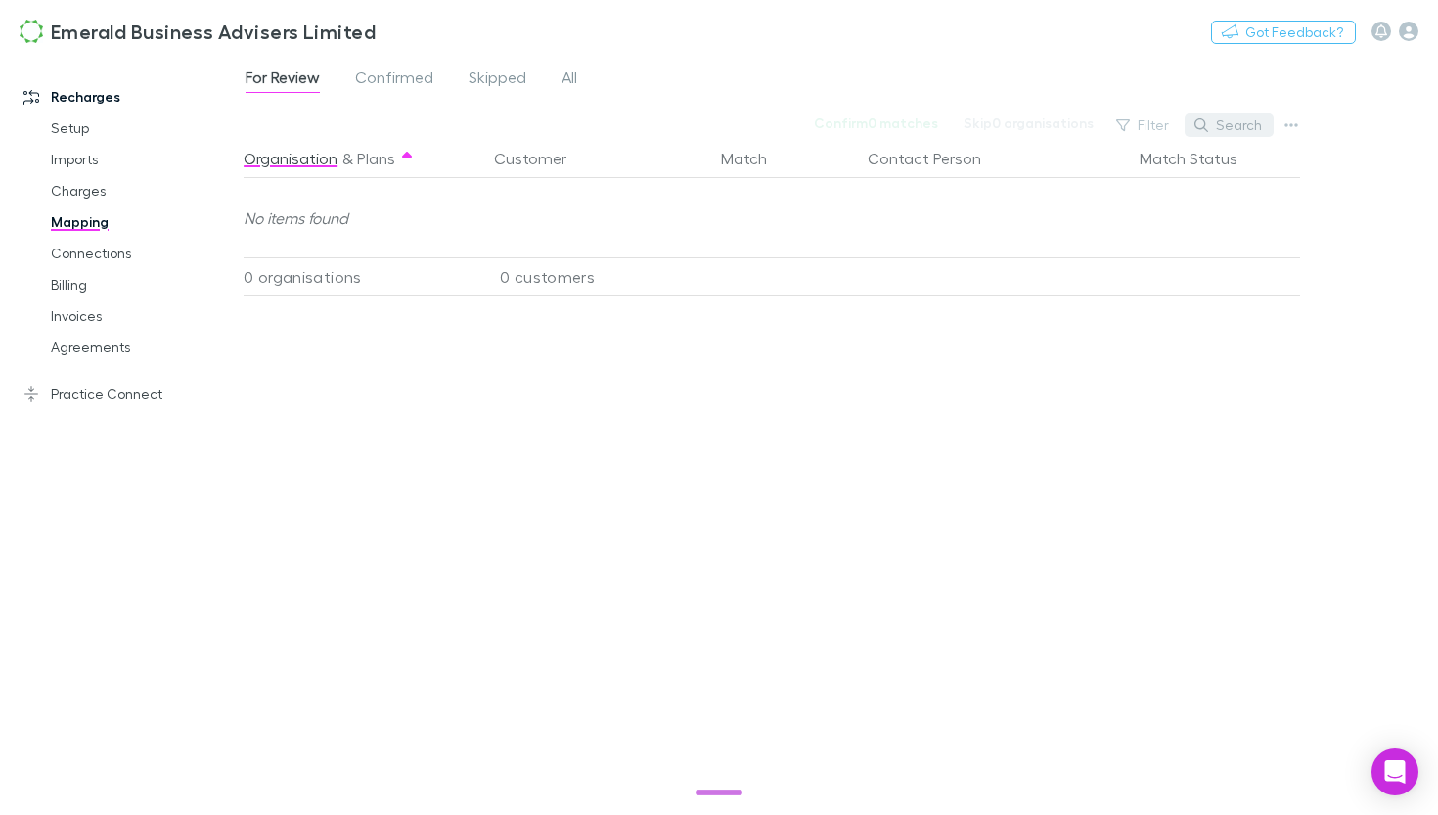
click at [1250, 132] on button "Search" at bounding box center [1228, 124] width 89 height 23
type input "****"
drag, startPoint x: 1250, startPoint y: 132, endPoint x: 570, endPoint y: 82, distance: 681.6
click at [570, 82] on span "All" at bounding box center [569, 79] width 16 height 25
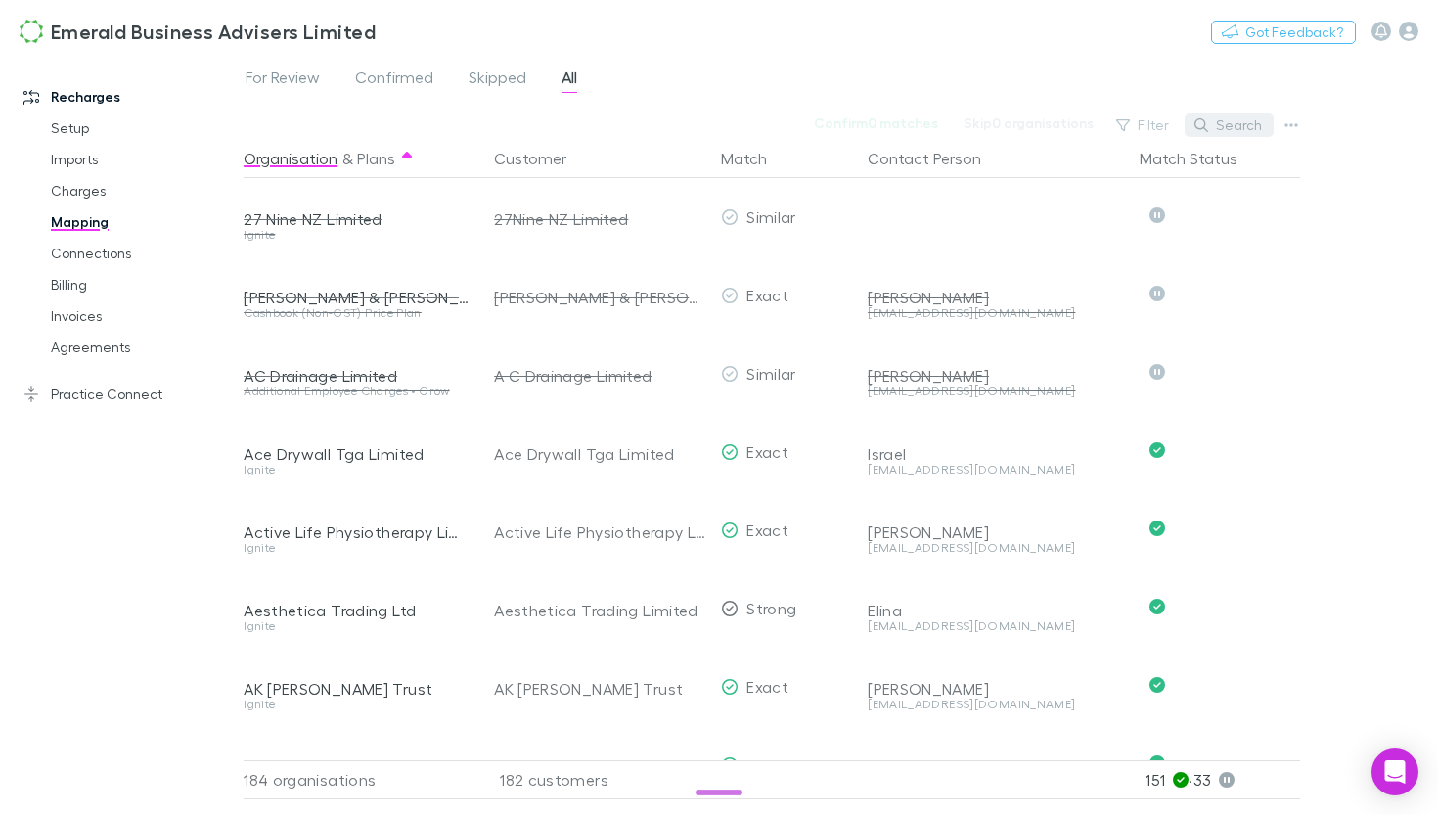
click at [1224, 121] on button "Search" at bounding box center [1228, 124] width 89 height 23
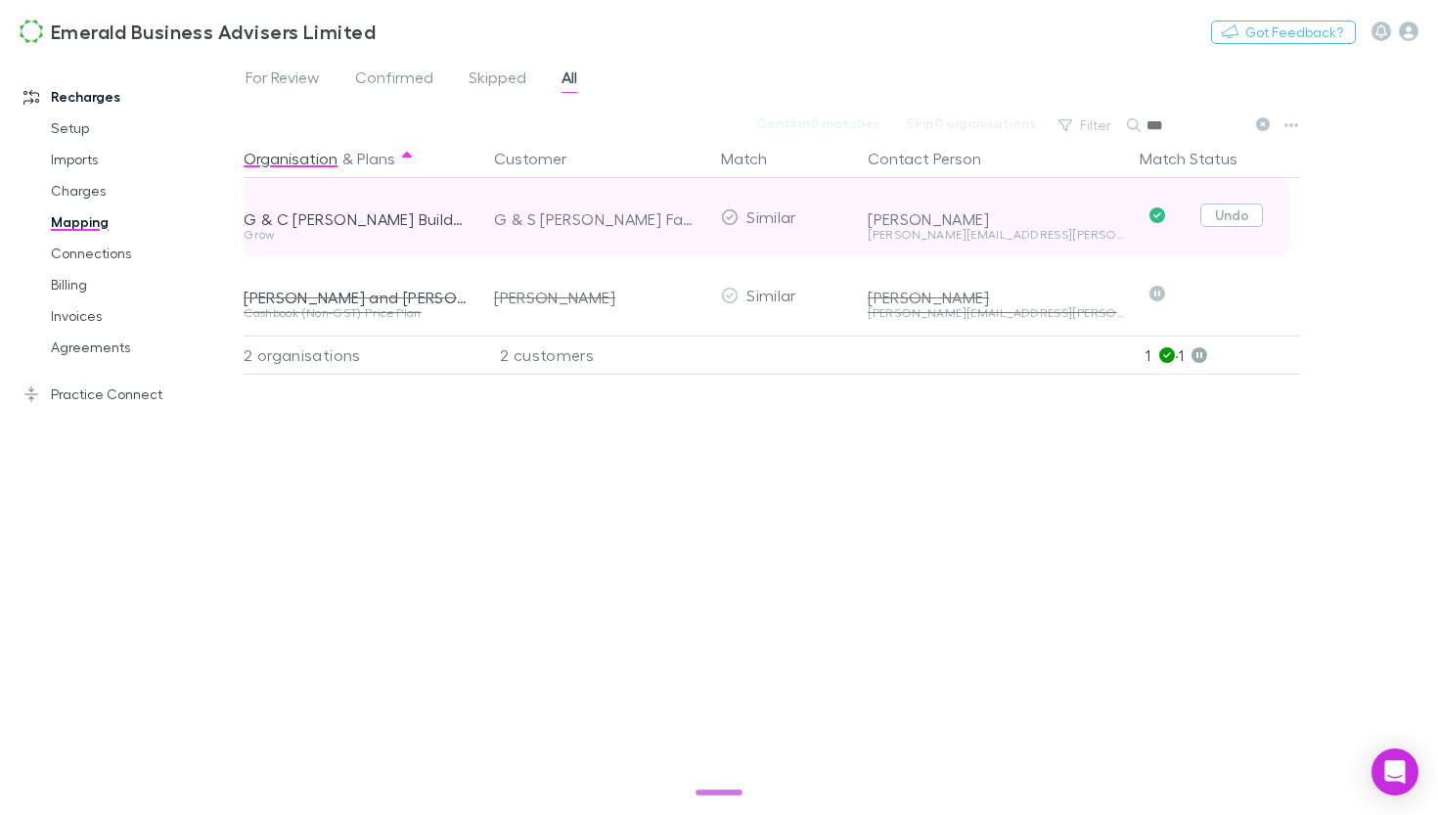
type input "***"
click at [1209, 215] on button "Undo" at bounding box center [1231, 214] width 63 height 23
click at [684, 218] on icon "button" at bounding box center [681, 217] width 12 height 16
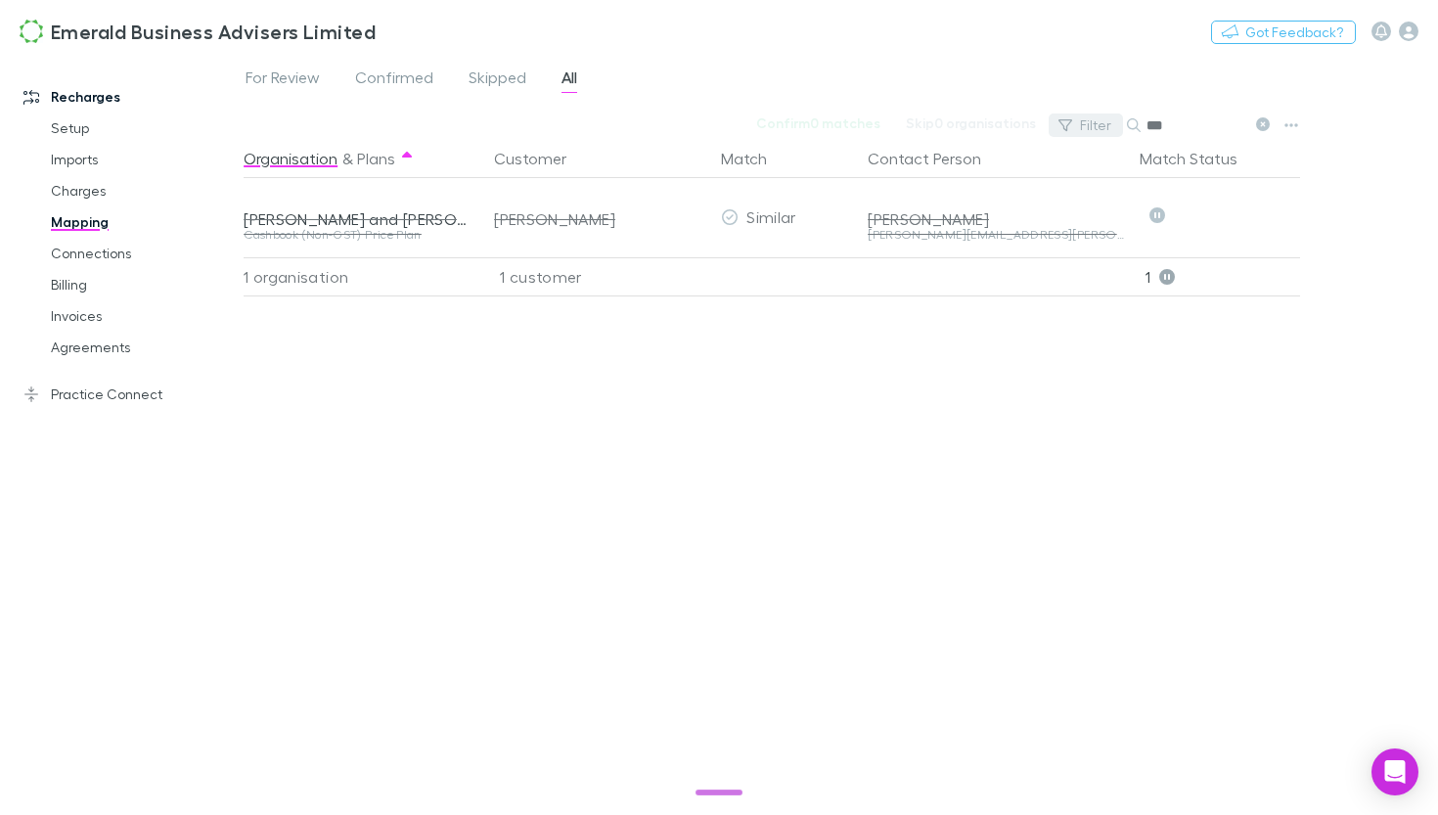
drag, startPoint x: 1196, startPoint y: 127, endPoint x: 1121, endPoint y: 127, distance: 75.3
click at [1122, 127] on div "Filter Search ***" at bounding box center [1163, 125] width 229 height 27
click at [268, 84] on span "For Review" at bounding box center [282, 79] width 74 height 25
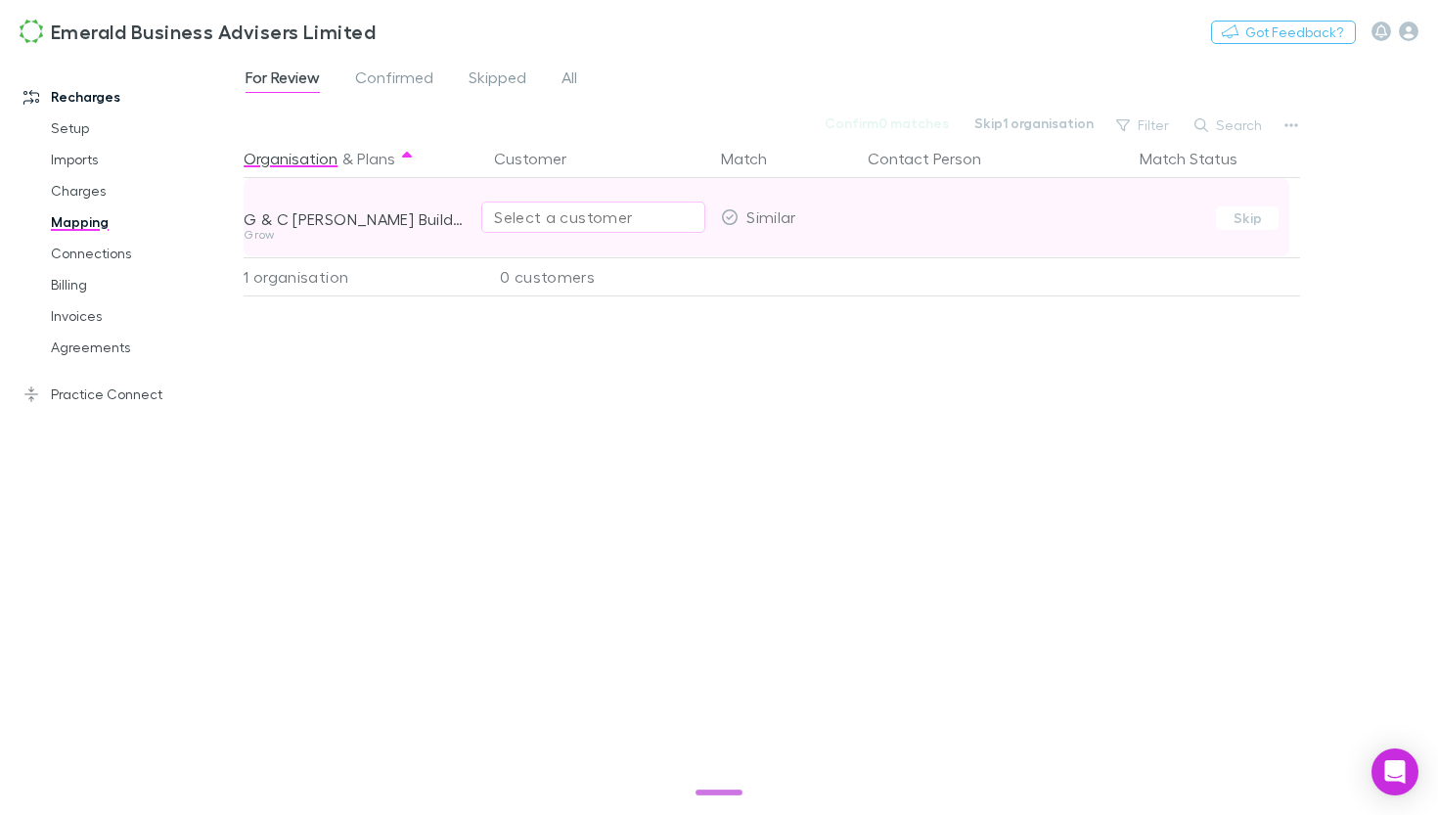
click at [517, 217] on div "Select a customer" at bounding box center [593, 216] width 199 height 23
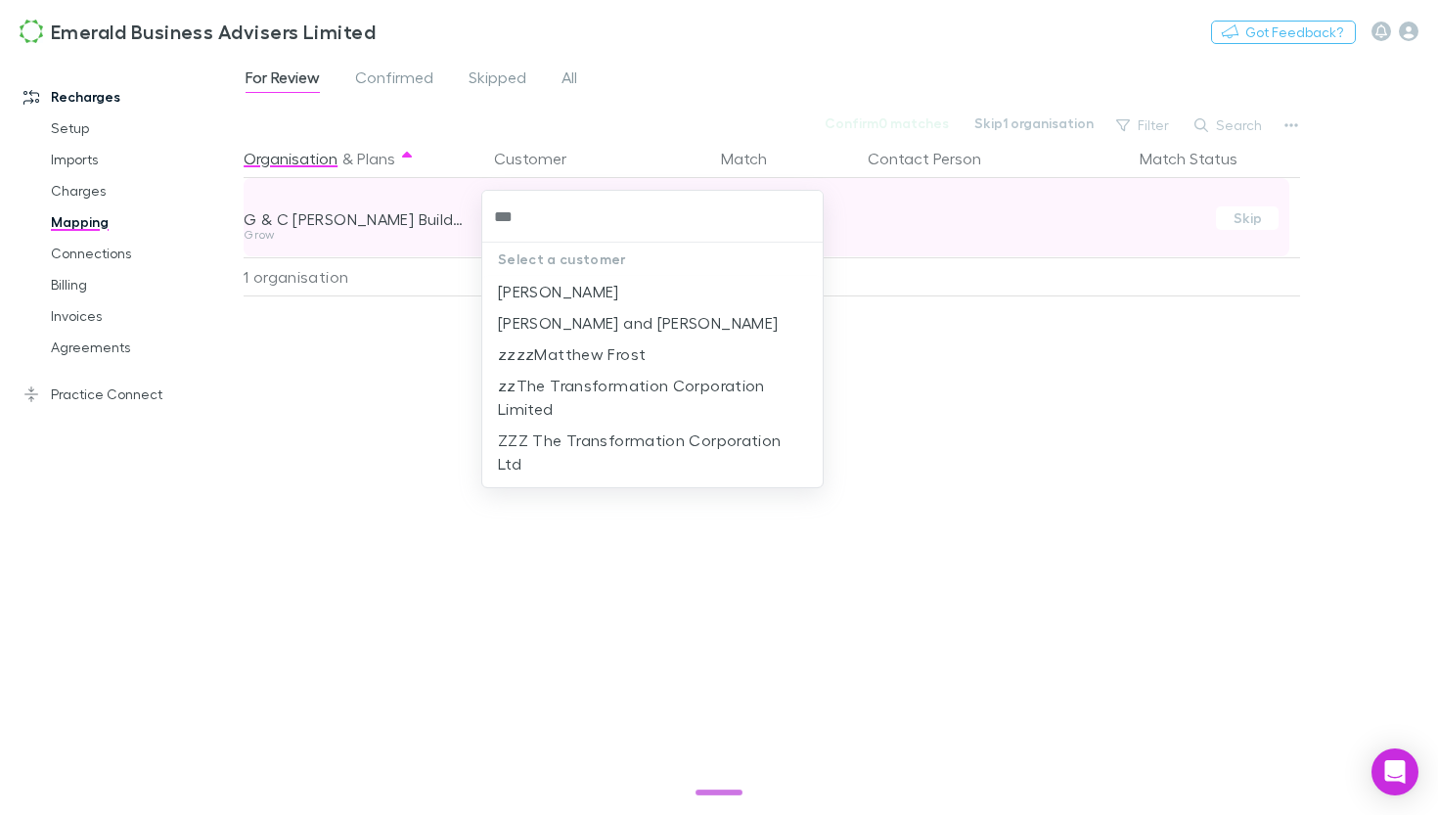
type input "****"
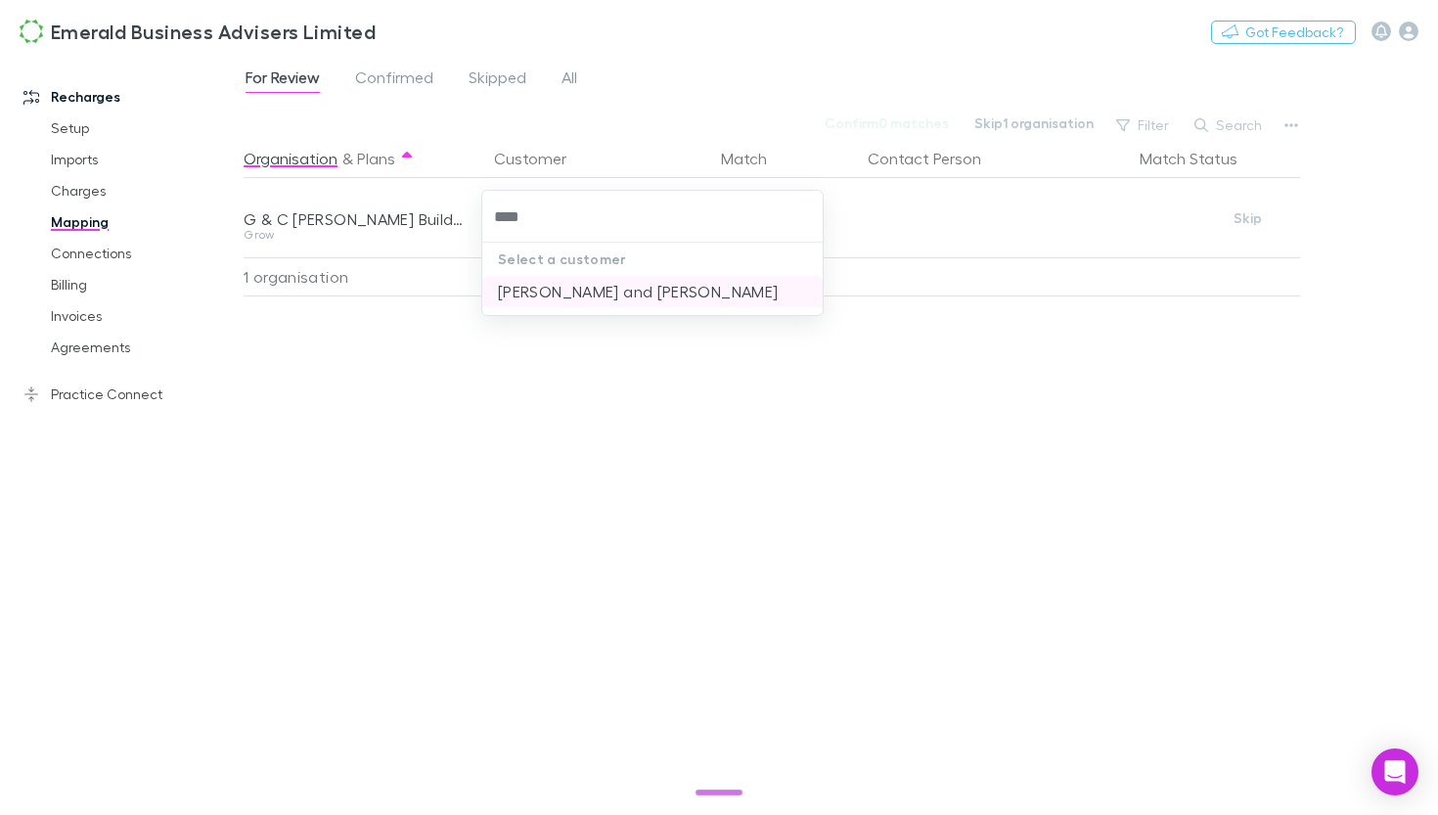
click at [613, 289] on li "[PERSON_NAME] and [PERSON_NAME]" at bounding box center [652, 291] width 340 height 31
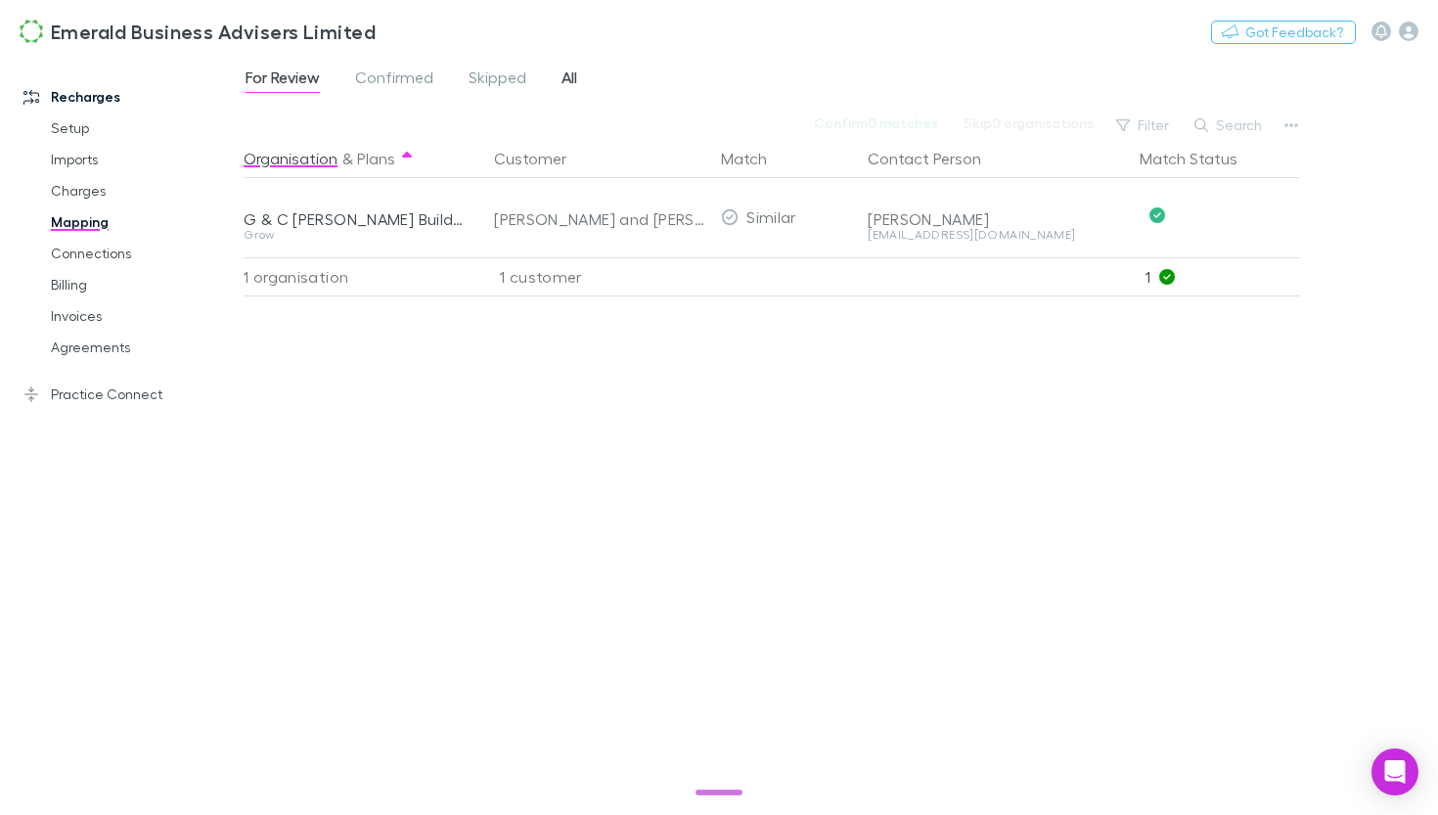
click at [576, 87] on span "All" at bounding box center [569, 79] width 16 height 25
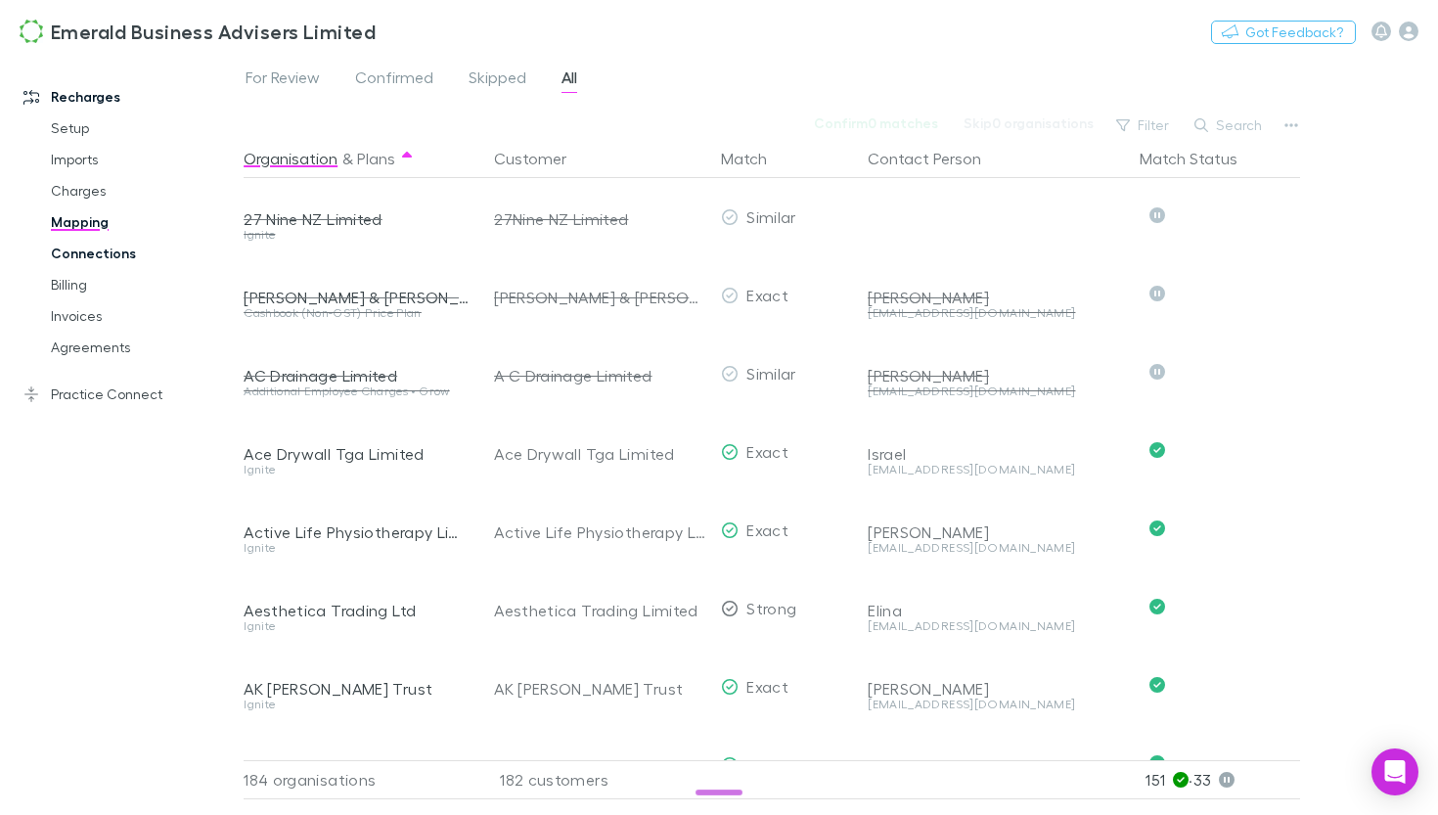
click at [104, 255] on link "Connections" at bounding box center [135, 253] width 208 height 31
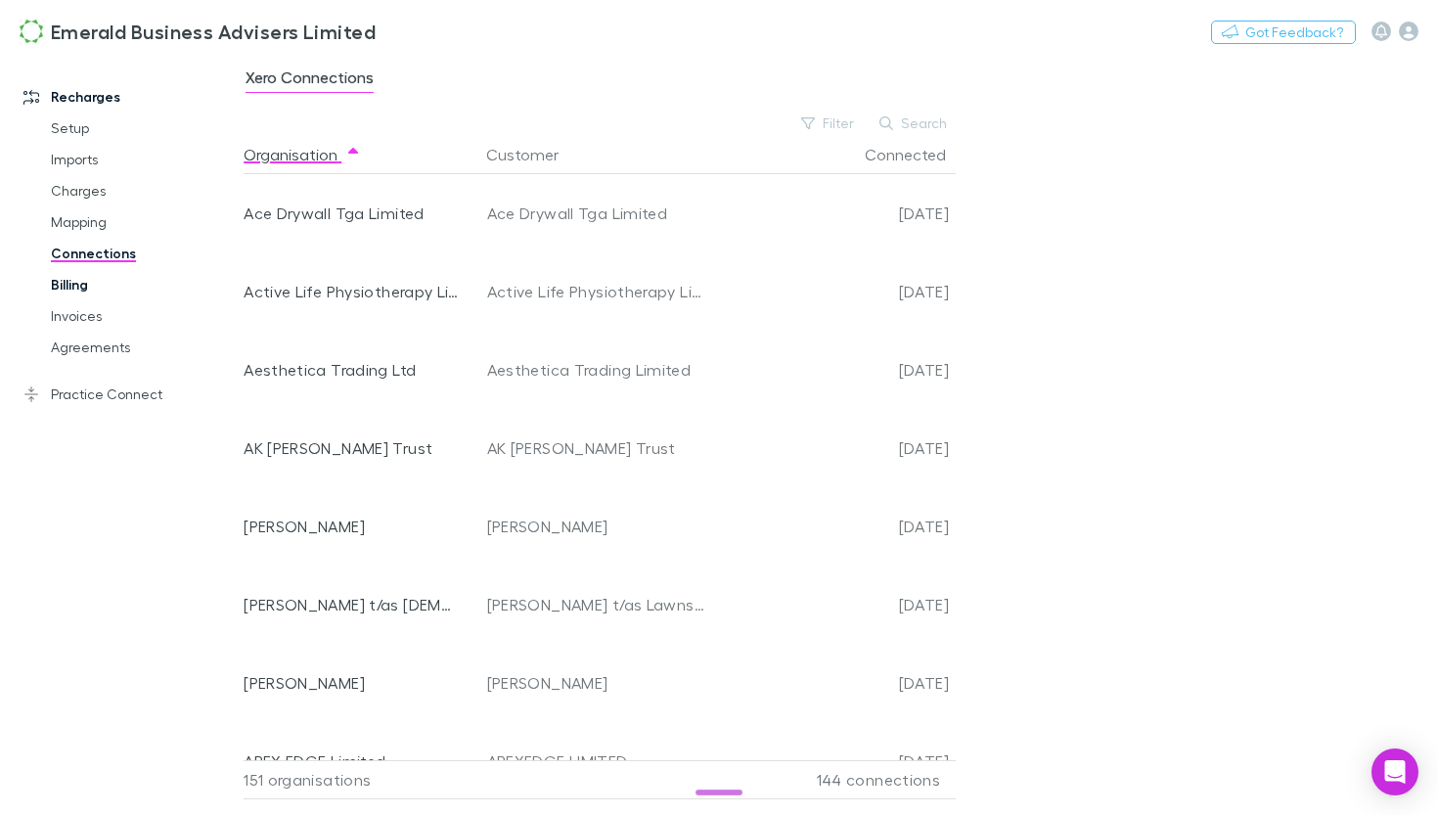
click at [71, 288] on link "Billing" at bounding box center [135, 284] width 208 height 31
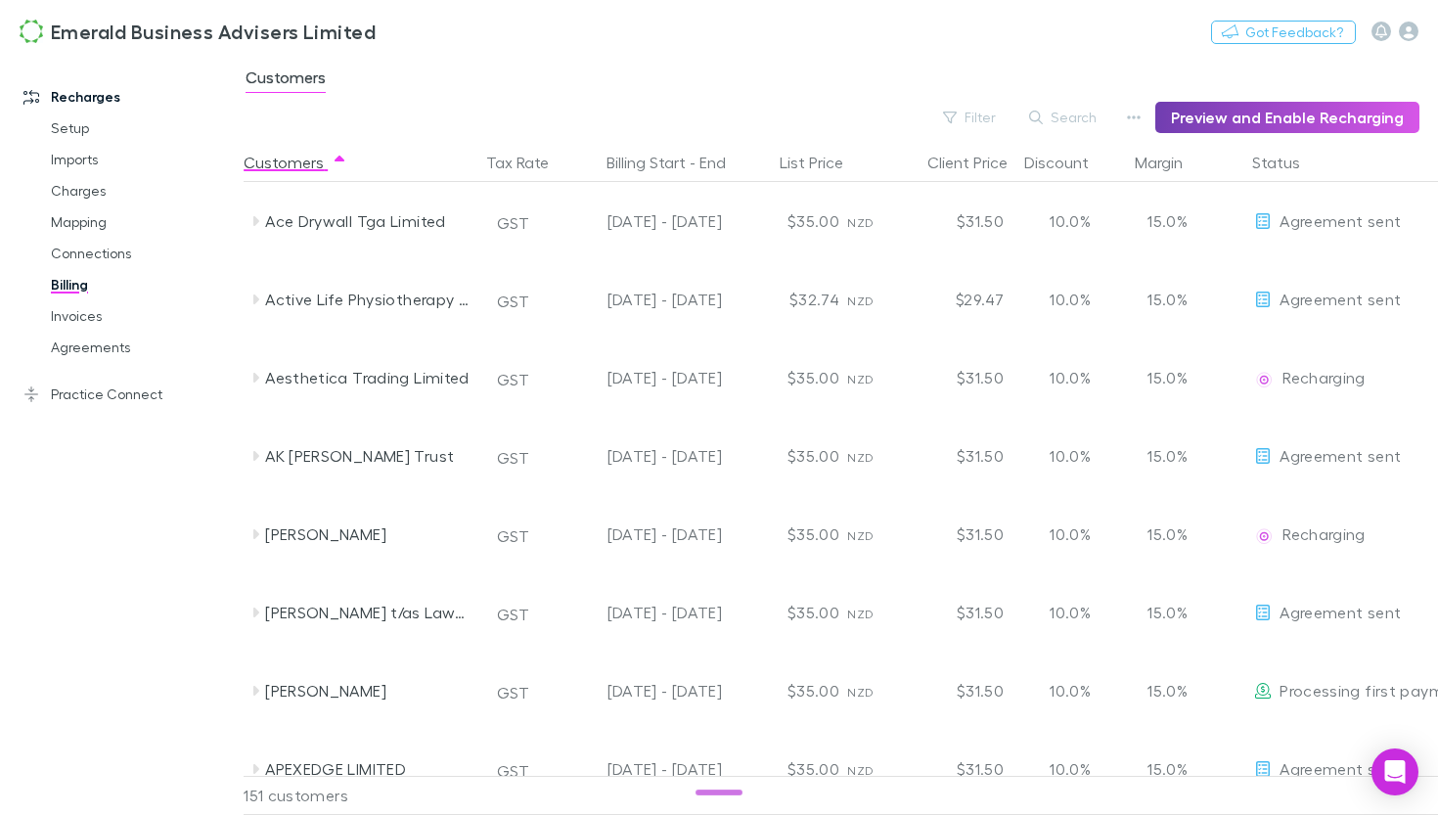
click at [1215, 107] on button "Preview and Enable Recharging" at bounding box center [1287, 117] width 264 height 31
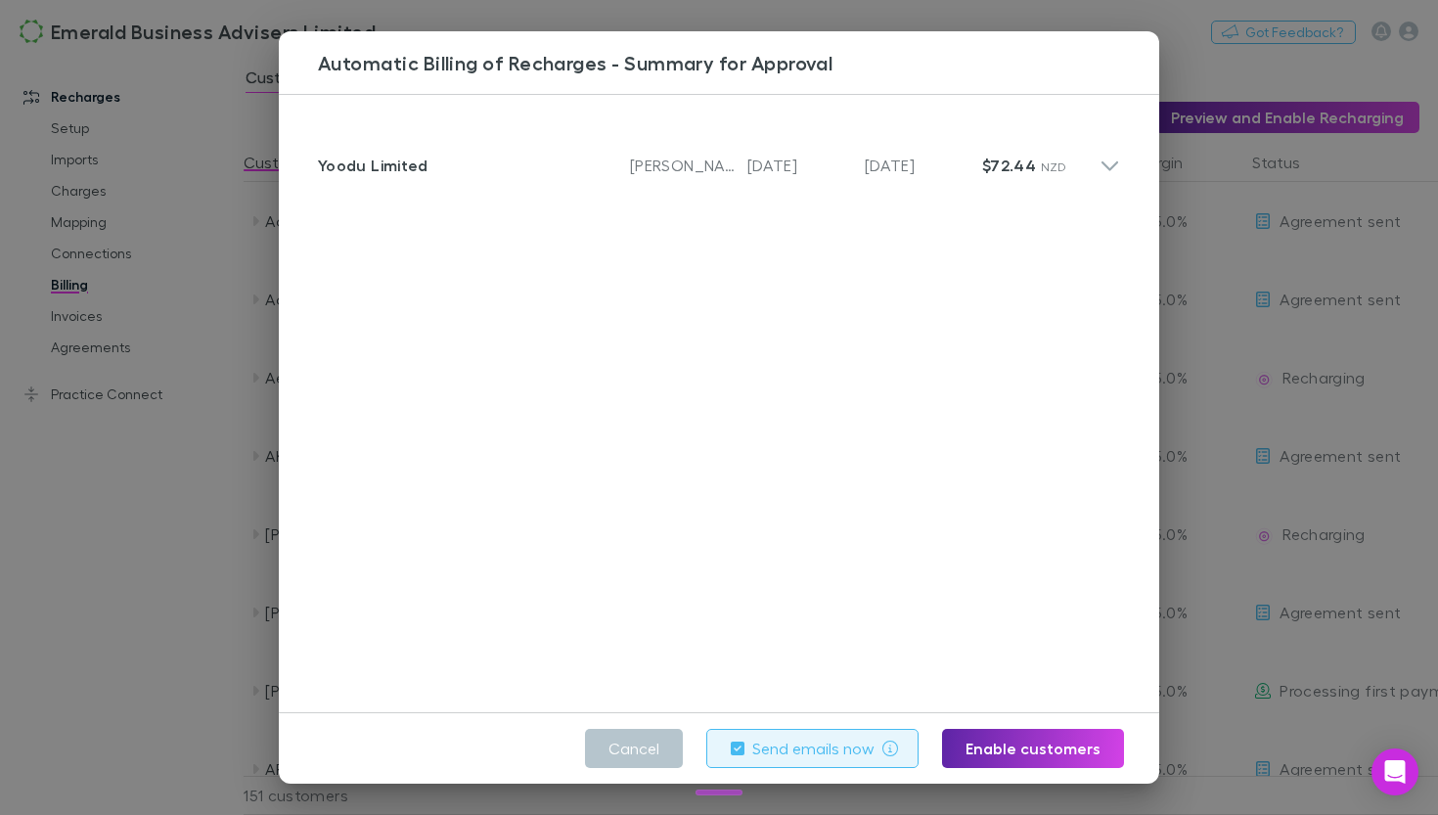
click at [813, 753] on label "Send emails now" at bounding box center [813, 747] width 122 height 23
click at [835, 748] on label "Send emails now" at bounding box center [813, 747] width 122 height 23
click at [651, 745] on button "Cancel" at bounding box center [634, 748] width 98 height 39
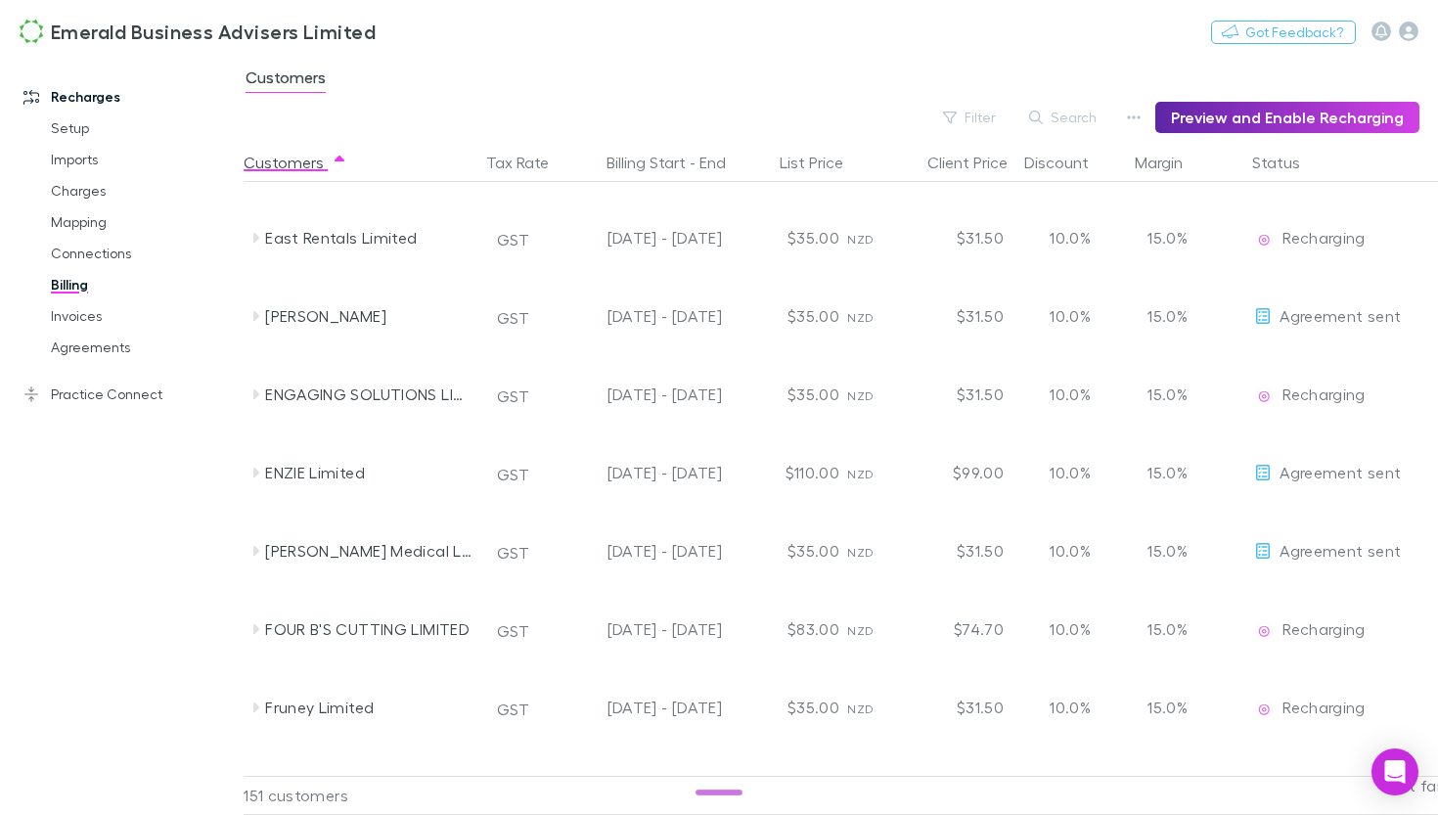
scroll to position [2868, 0]
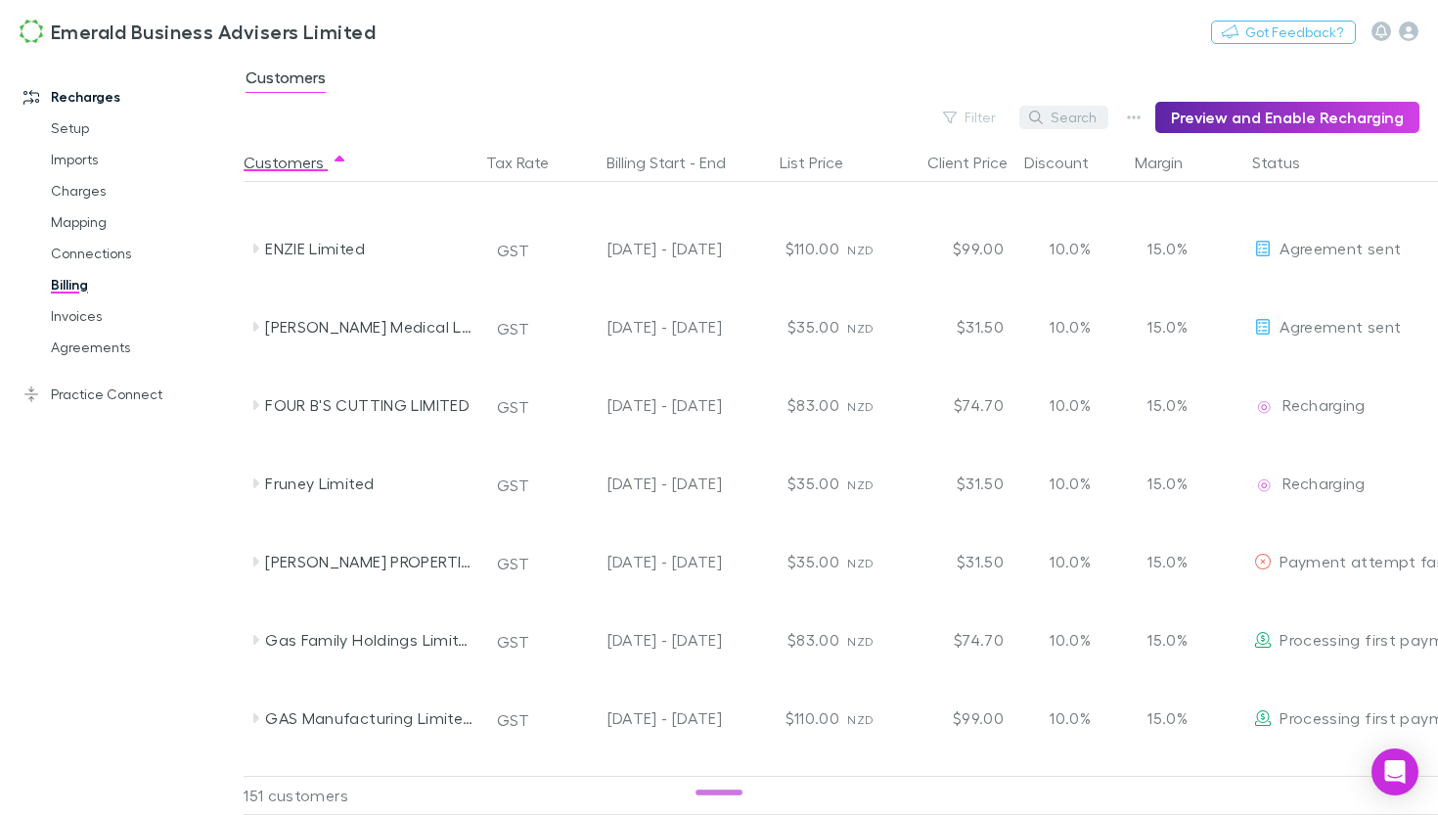
click at [1084, 113] on button "Search" at bounding box center [1063, 117] width 89 height 23
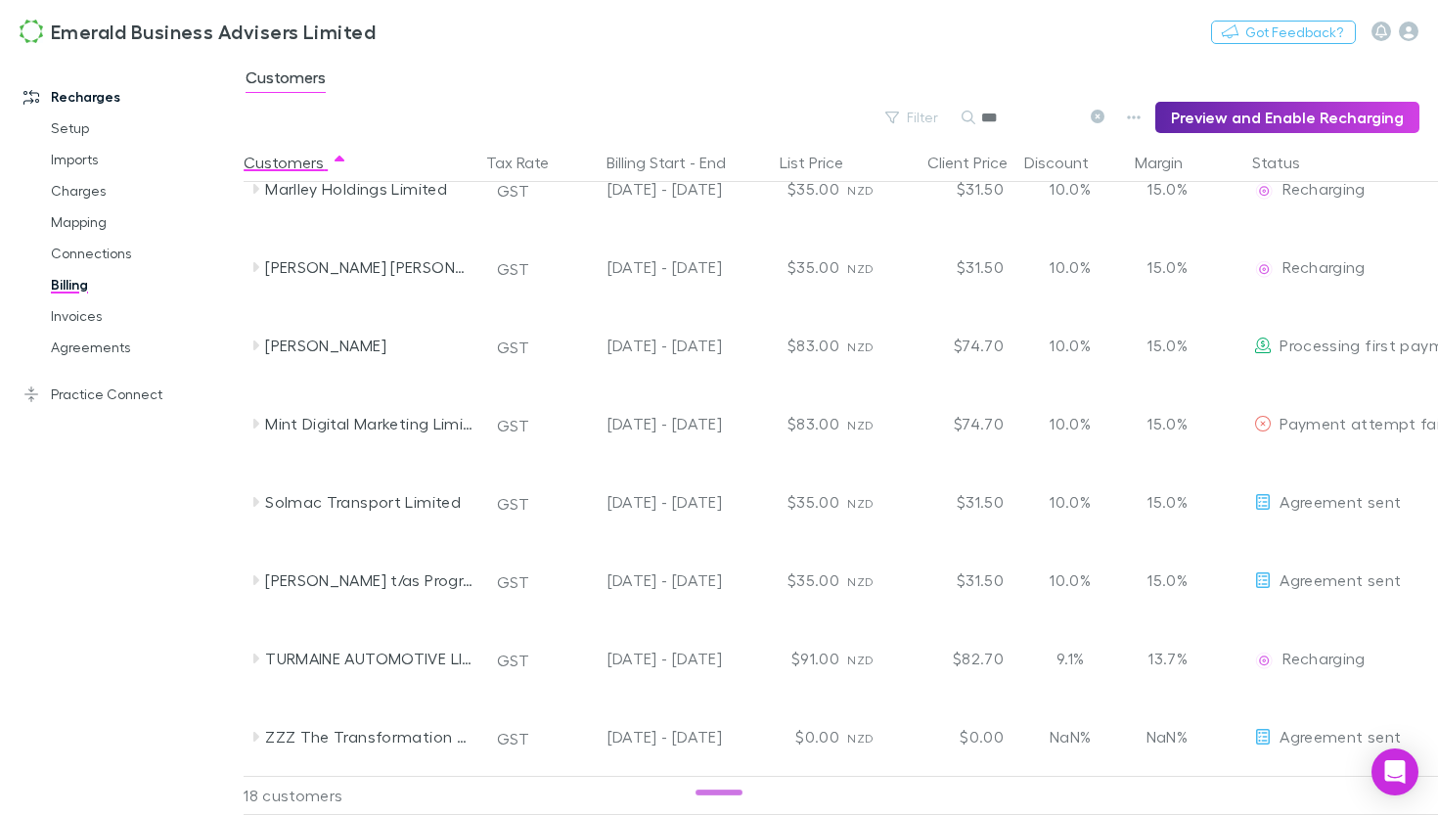
scroll to position [0, 0]
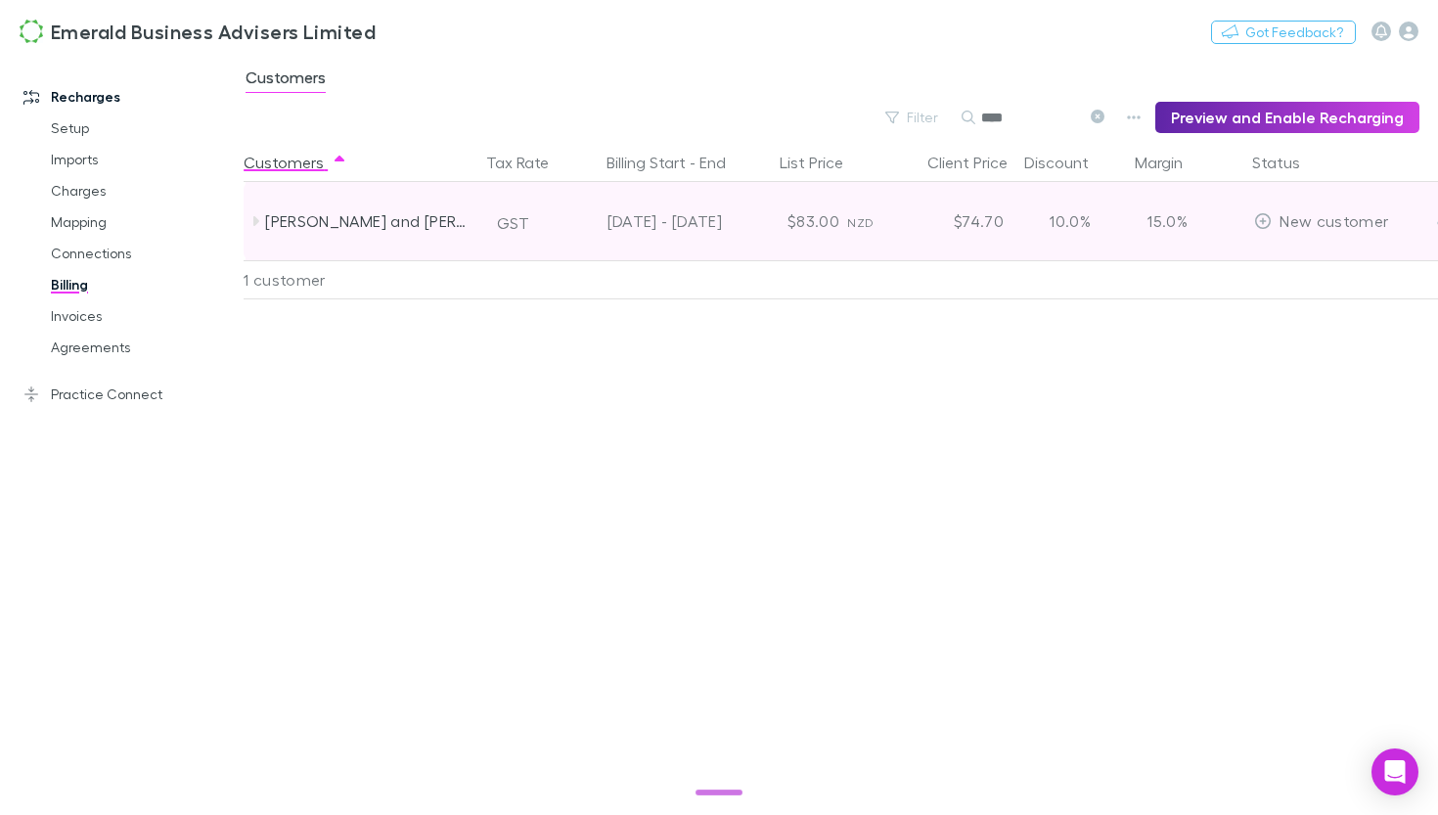
type input "****"
click at [258, 218] on icon at bounding box center [255, 221] width 16 height 16
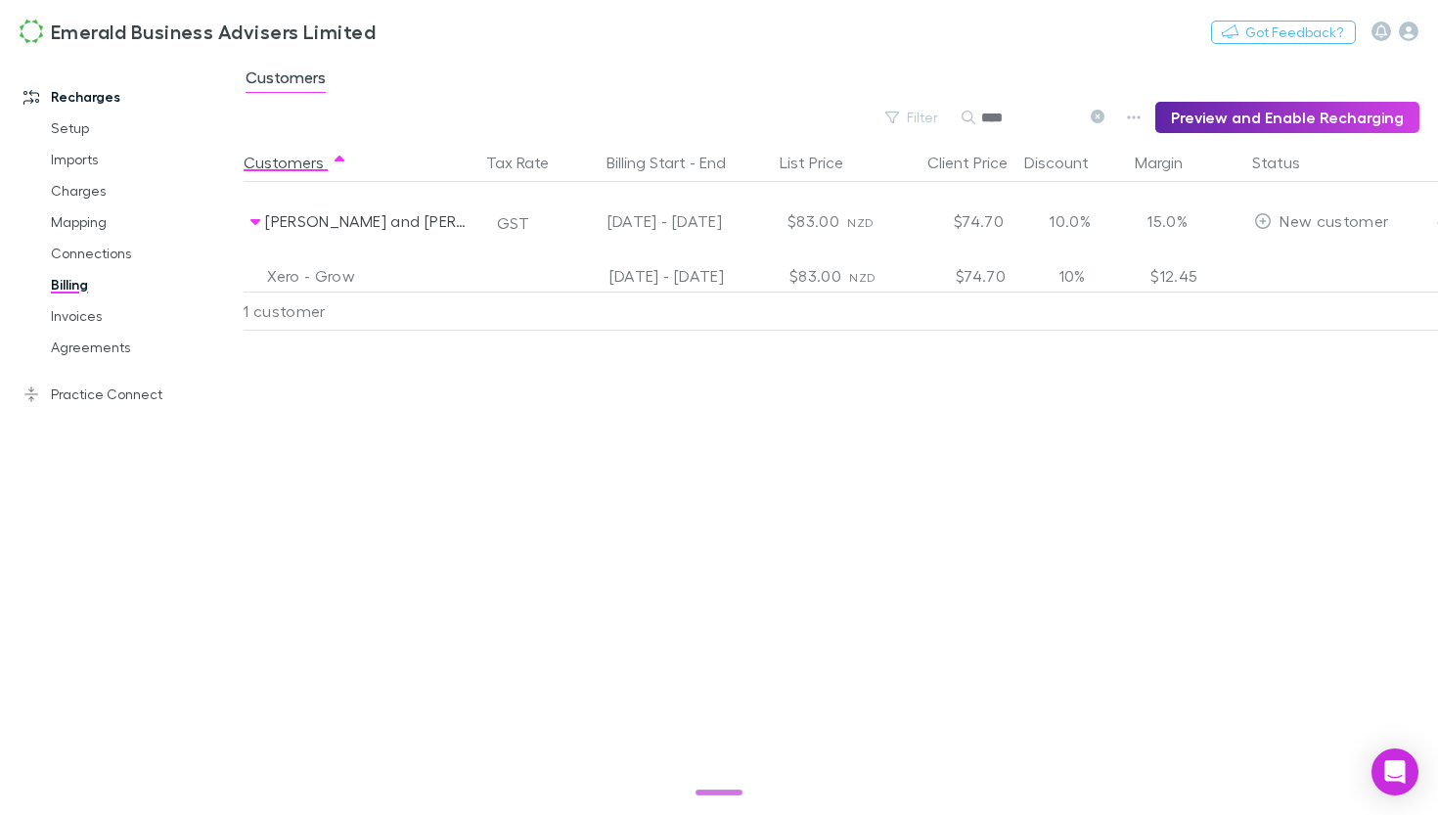
click at [93, 101] on link "Recharges" at bounding box center [122, 96] width 236 height 31
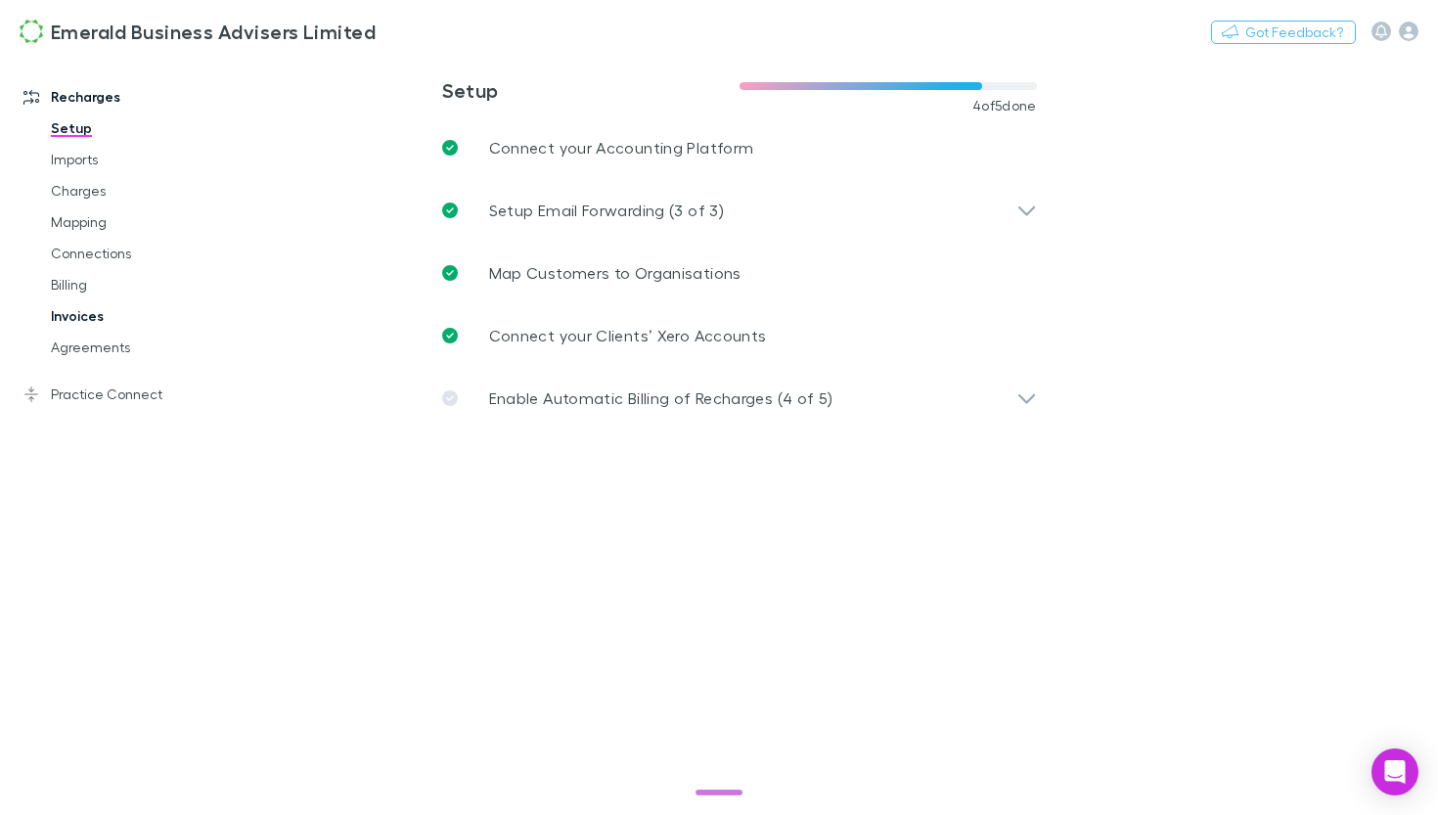
click at [70, 320] on link "Invoices" at bounding box center [135, 315] width 208 height 31
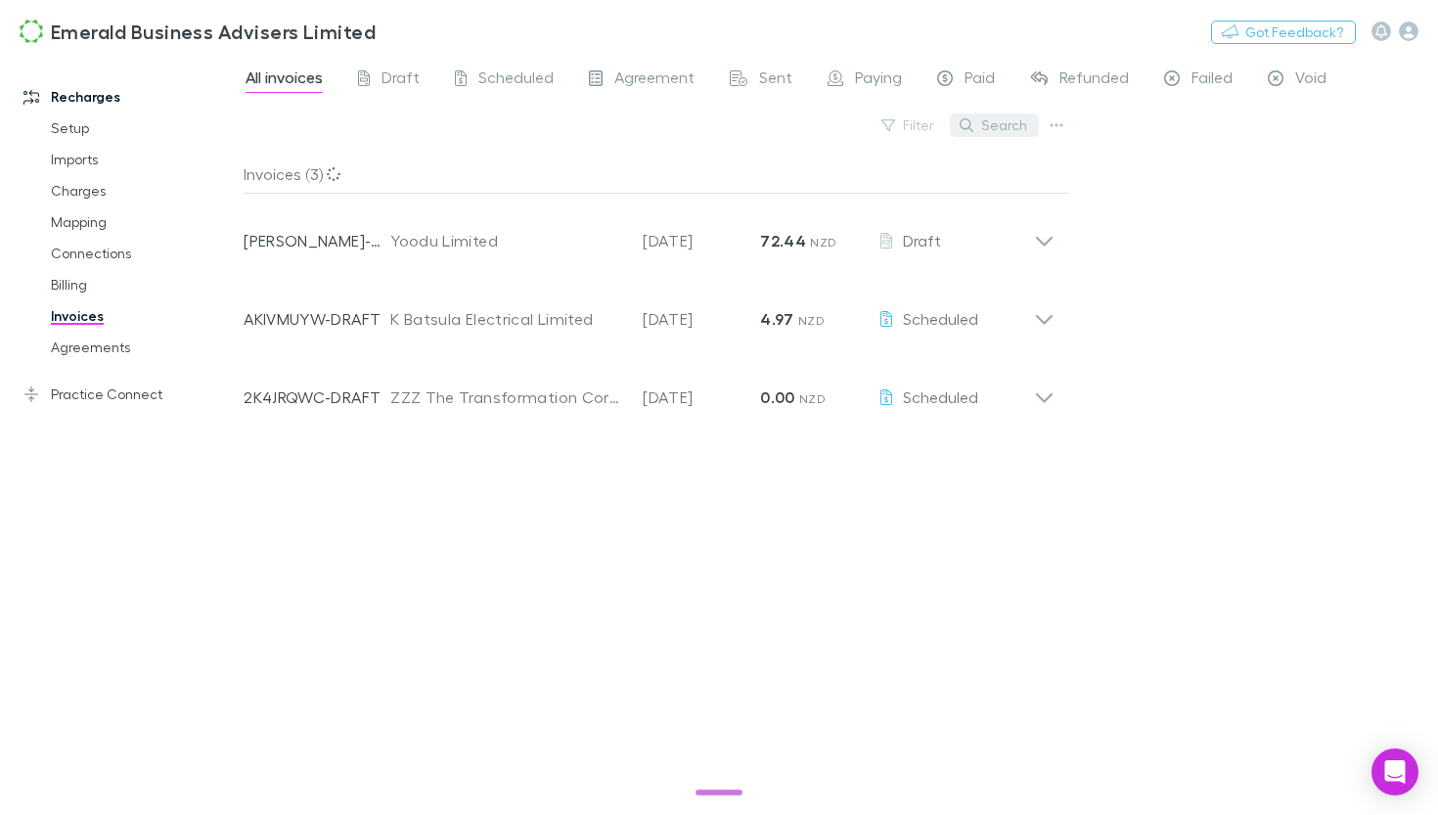
click at [1003, 127] on button "Search" at bounding box center [994, 124] width 89 height 23
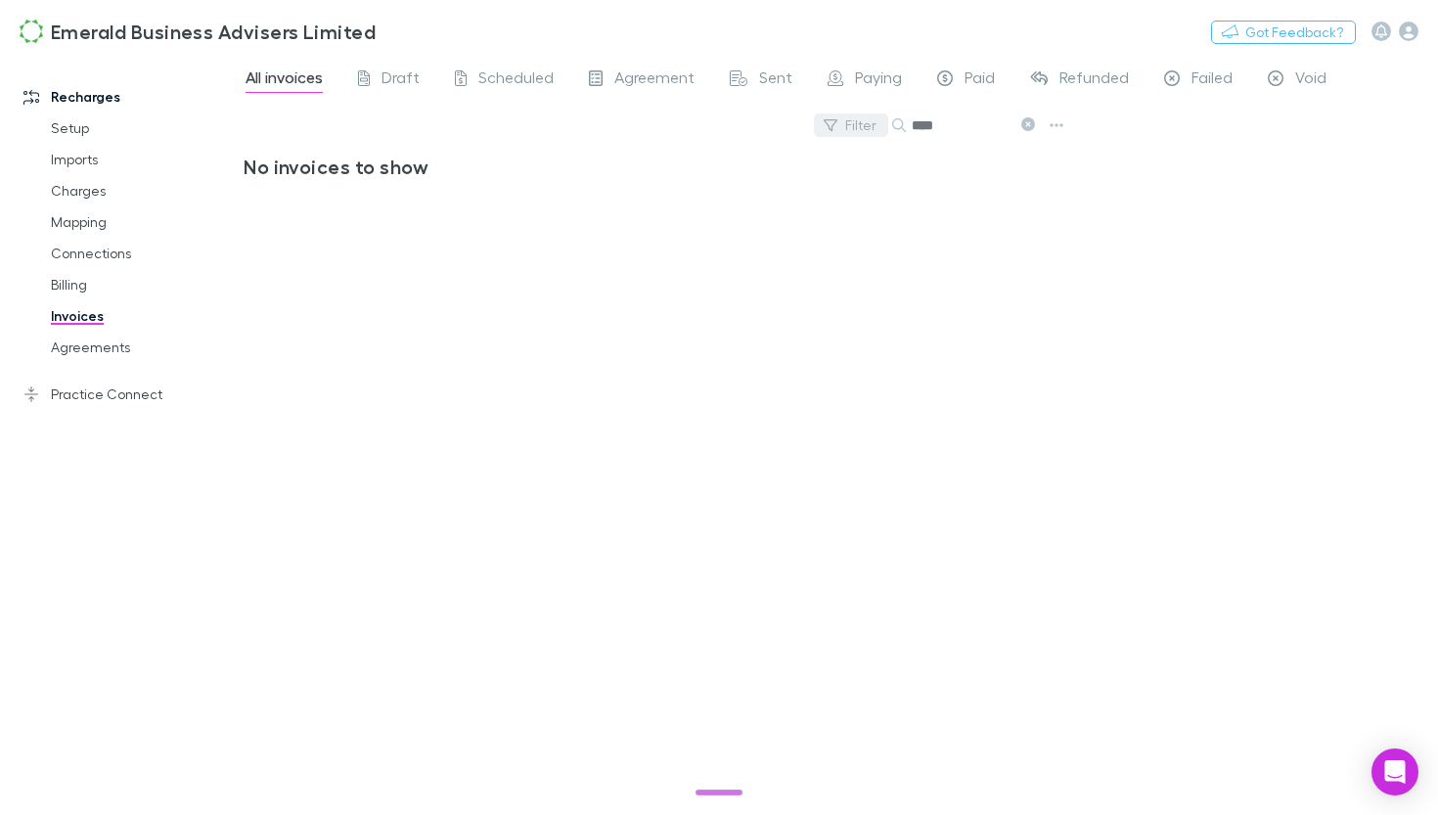
drag, startPoint x: 967, startPoint y: 129, endPoint x: 818, endPoint y: 123, distance: 149.8
click at [819, 123] on div "Filter Search ****" at bounding box center [657, 133] width 826 height 43
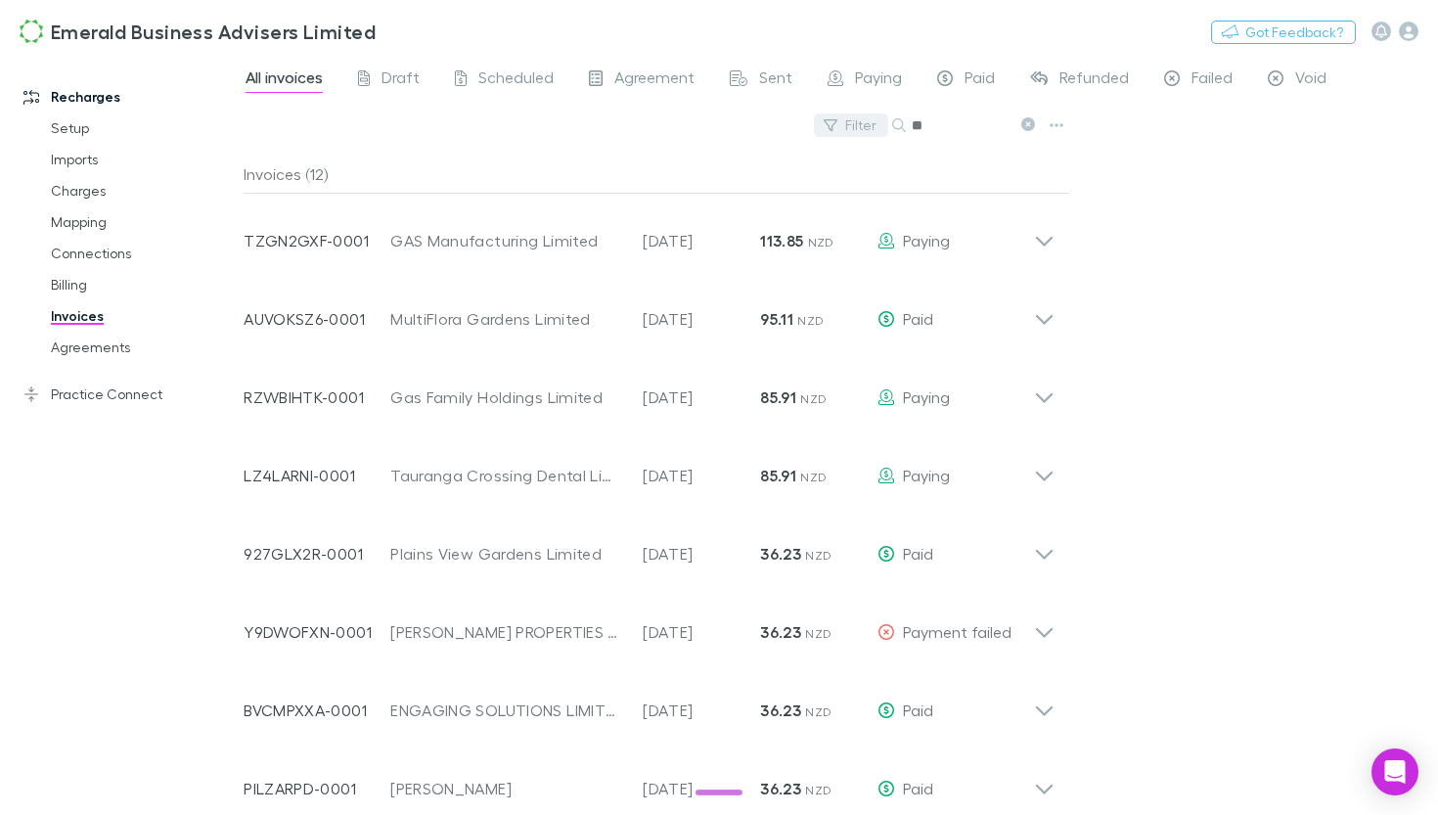
type input "*"
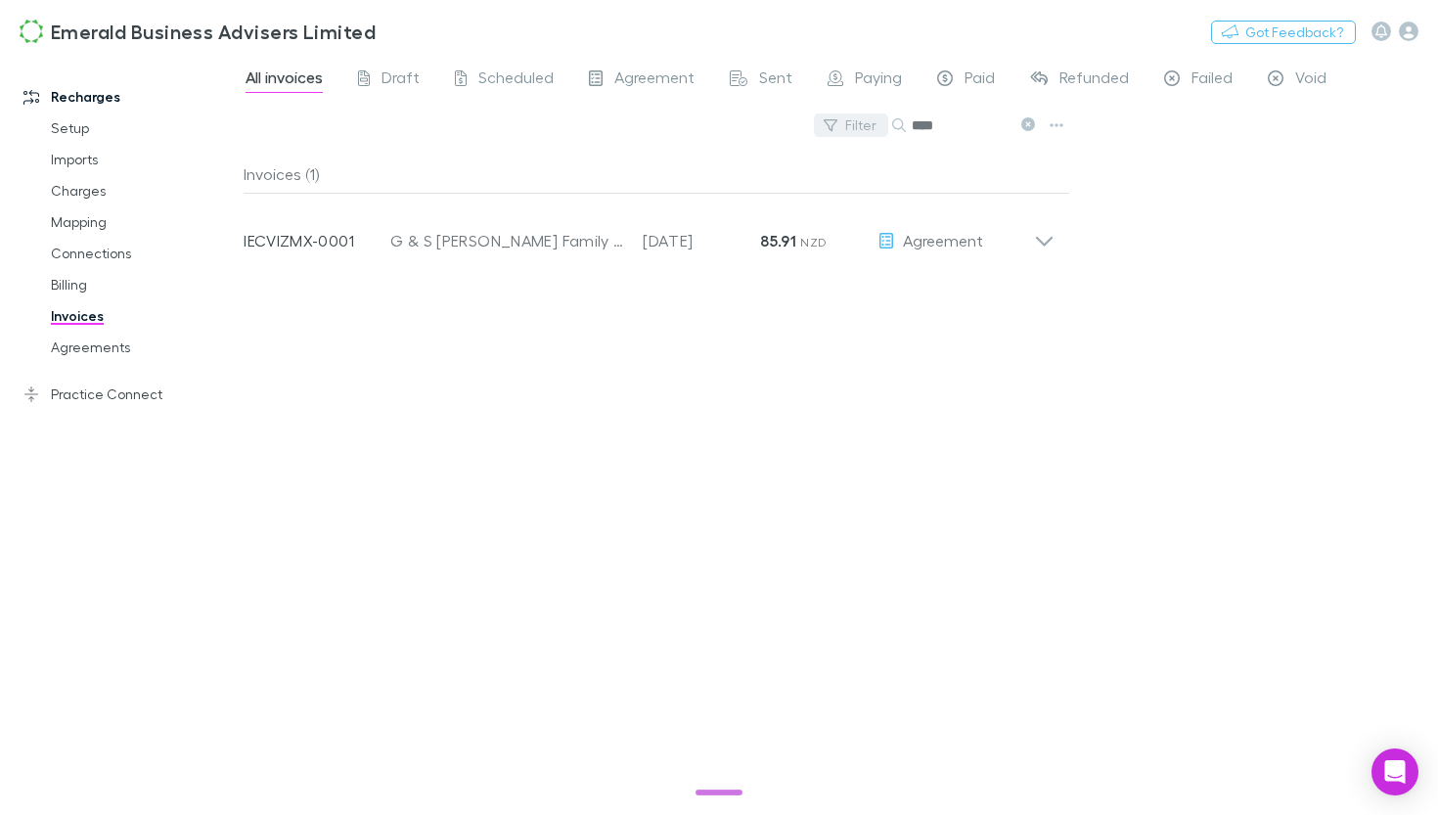
type input "****"
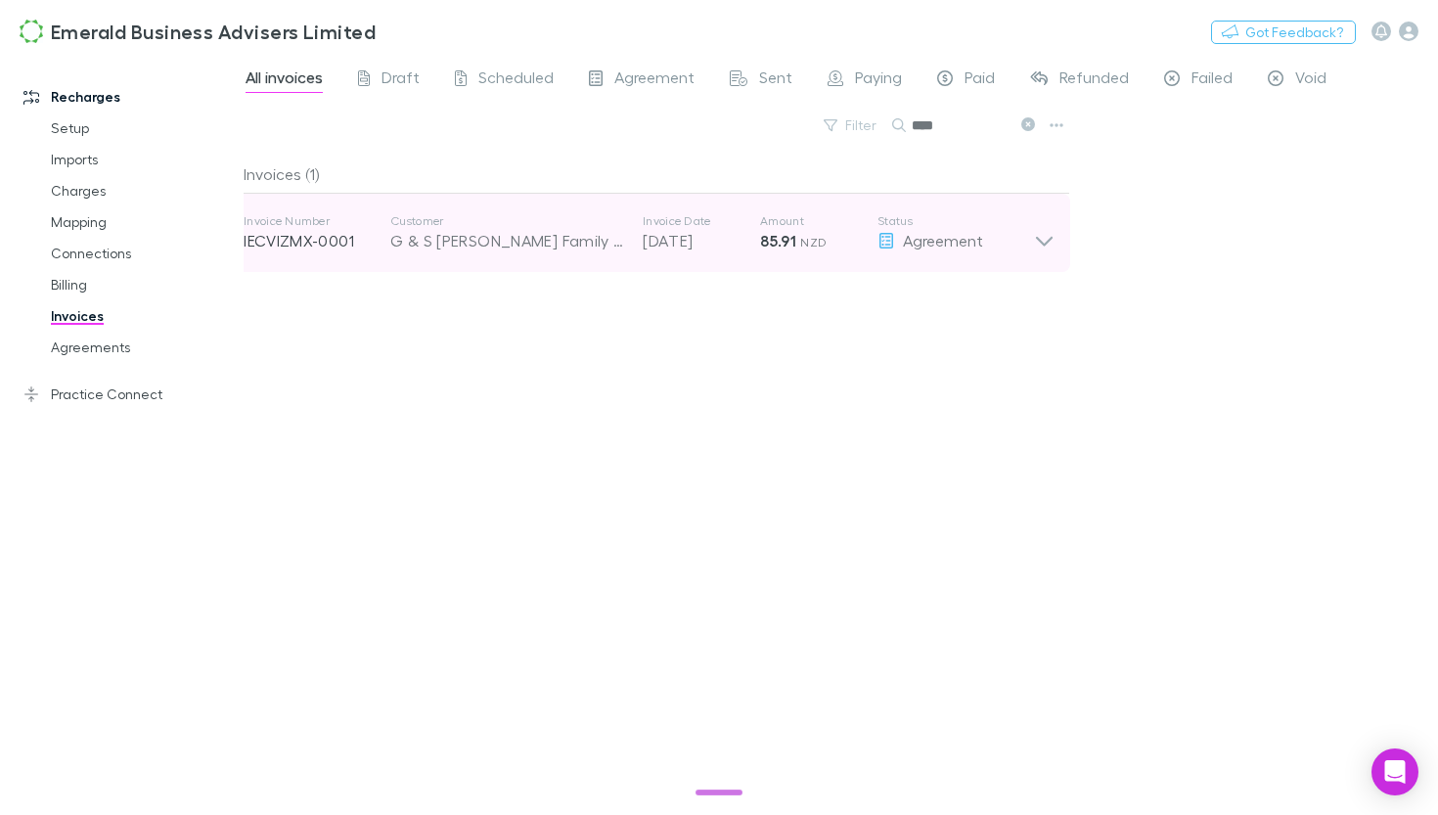
drag, startPoint x: 818, startPoint y: 123, endPoint x: 1045, endPoint y: 235, distance: 252.8
click at [1045, 235] on icon at bounding box center [1044, 232] width 21 height 39
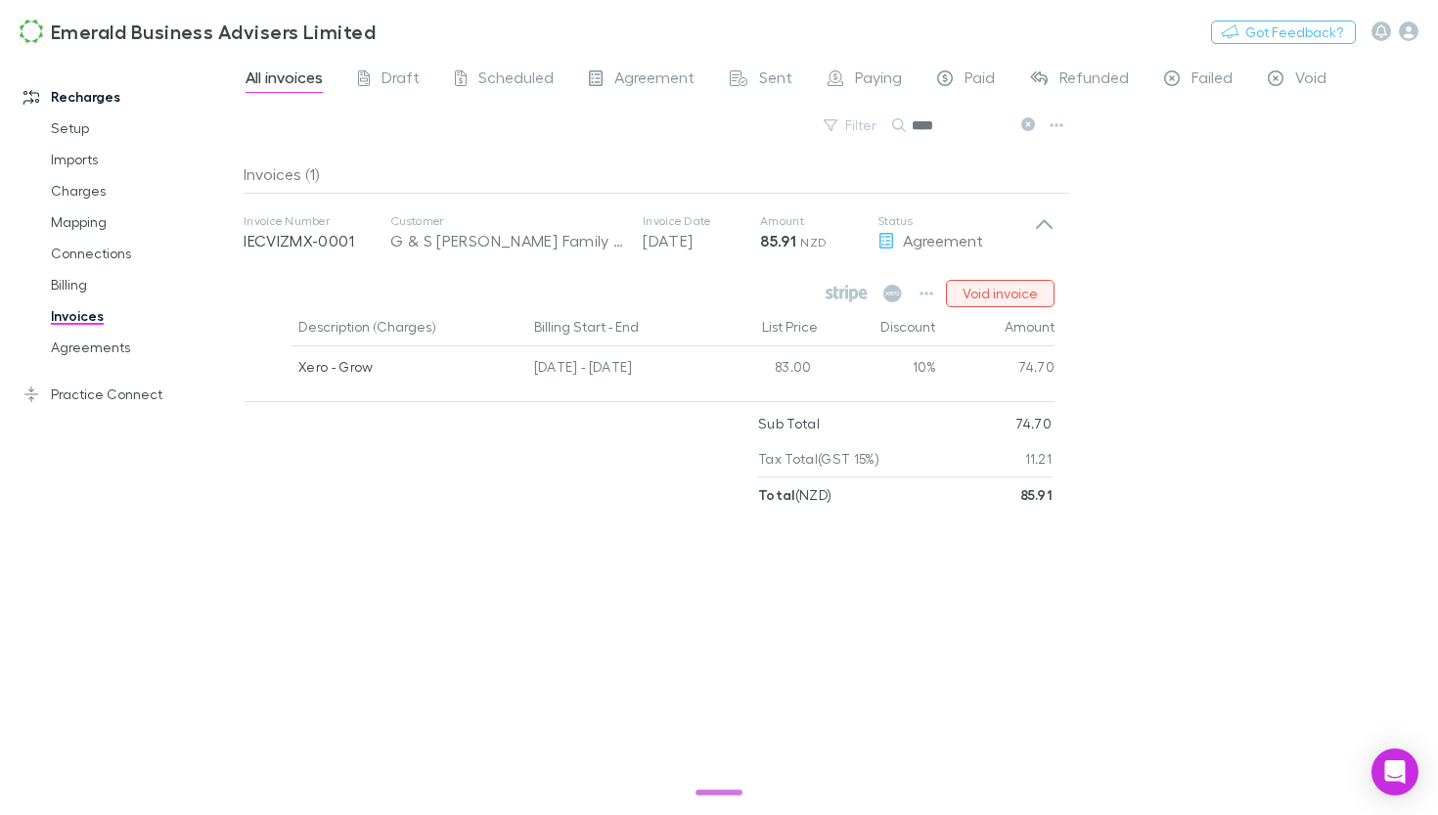
click at [1012, 295] on button "Void invoice" at bounding box center [1000, 293] width 109 height 27
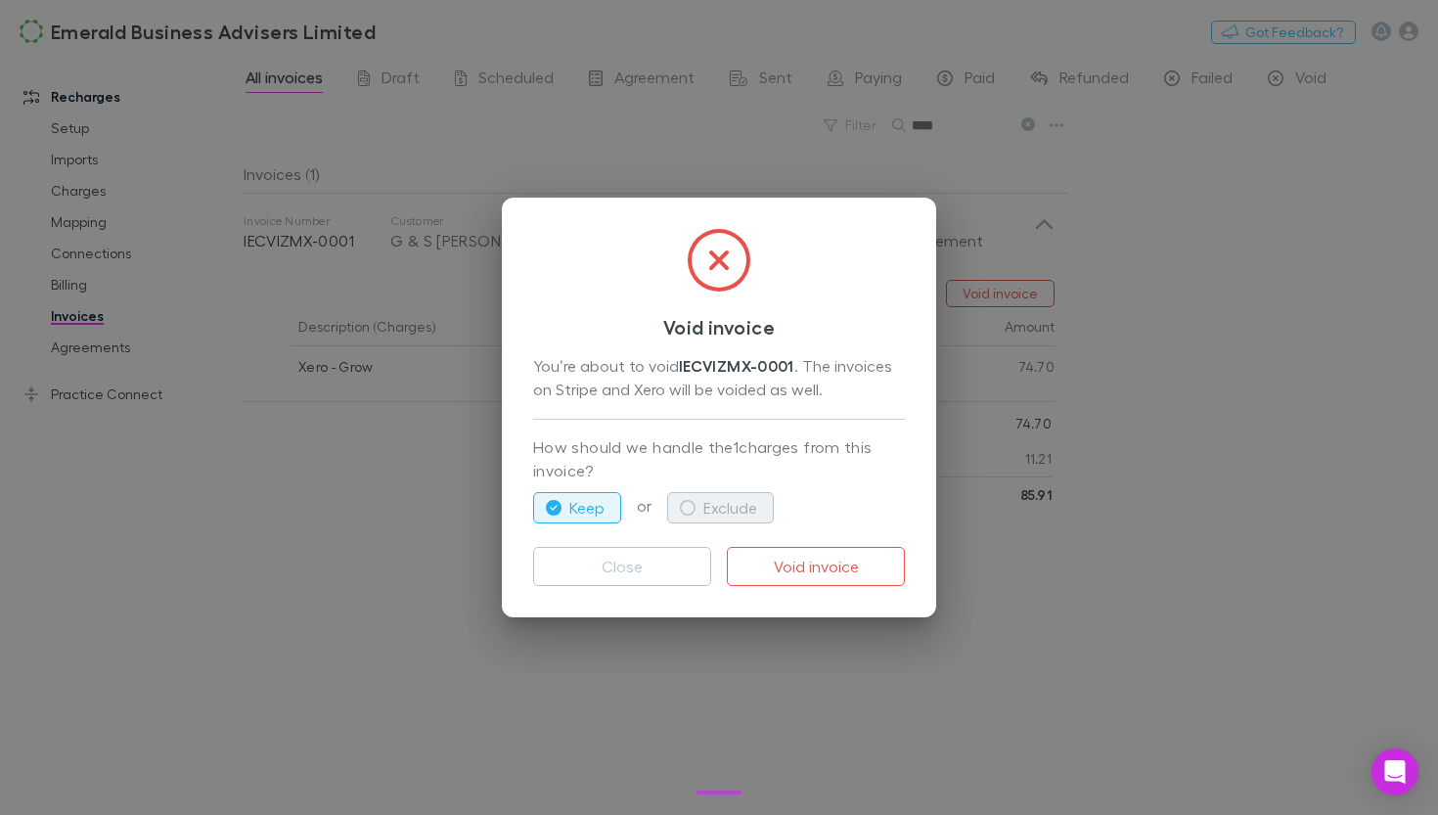
click at [688, 512] on icon "button" at bounding box center [688, 508] width 16 height 16
click at [791, 563] on button "Void invoice" at bounding box center [816, 566] width 178 height 39
